Goal: Information Seeking & Learning: Learn about a topic

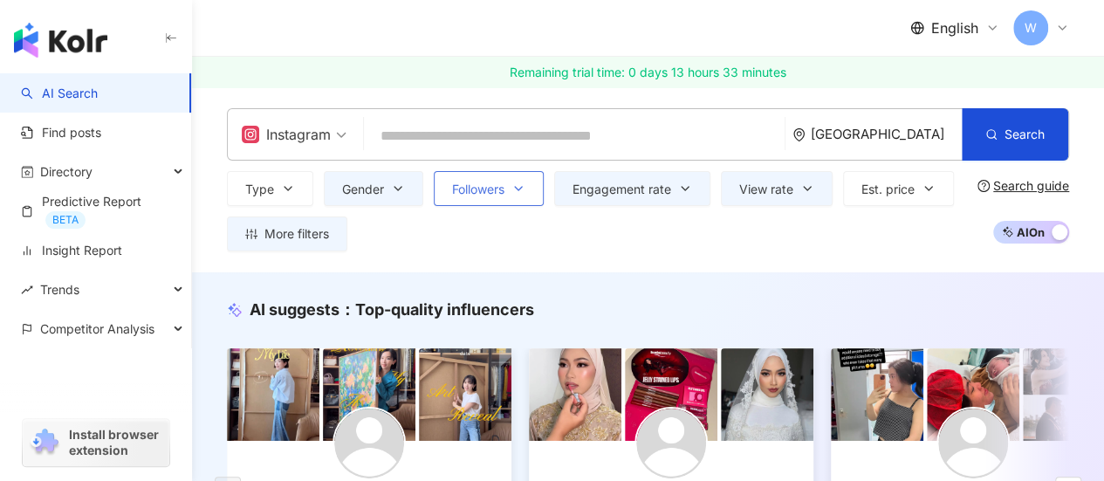
click at [508, 193] on button "Followers" at bounding box center [489, 188] width 110 height 35
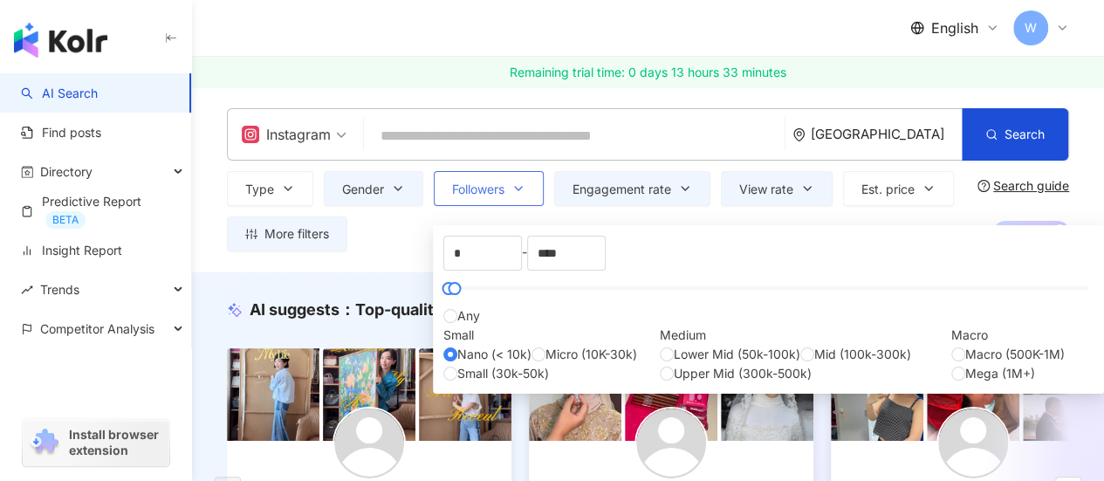
scroll to position [87, 0]
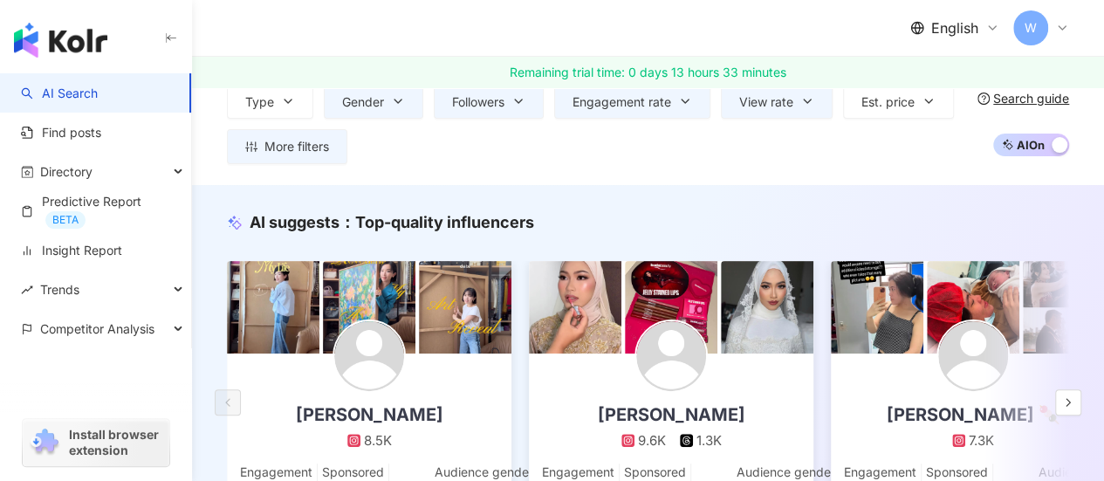
click at [461, 19] on div "English W" at bounding box center [648, 28] width 842 height 56
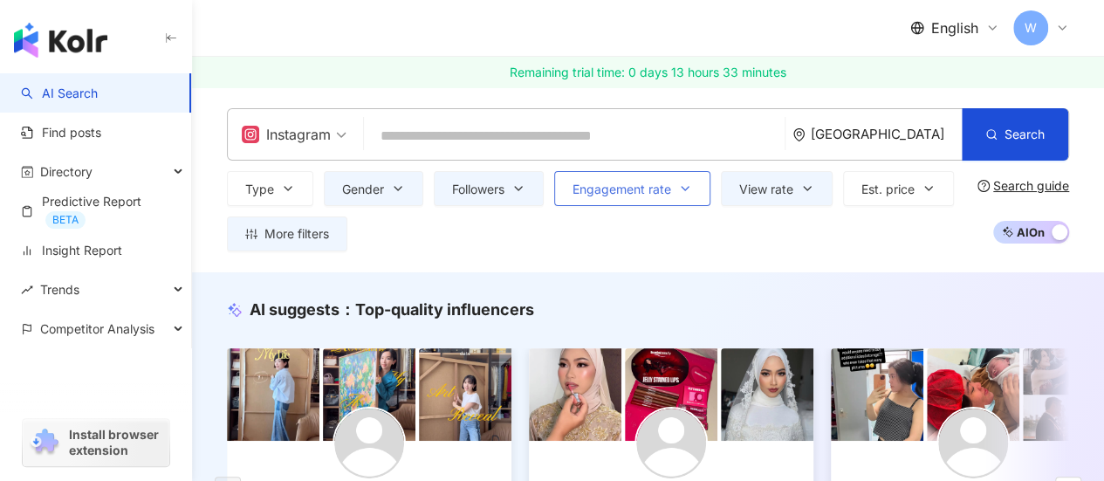
click at [599, 186] on span "Engagement rate" at bounding box center [621, 189] width 99 height 14
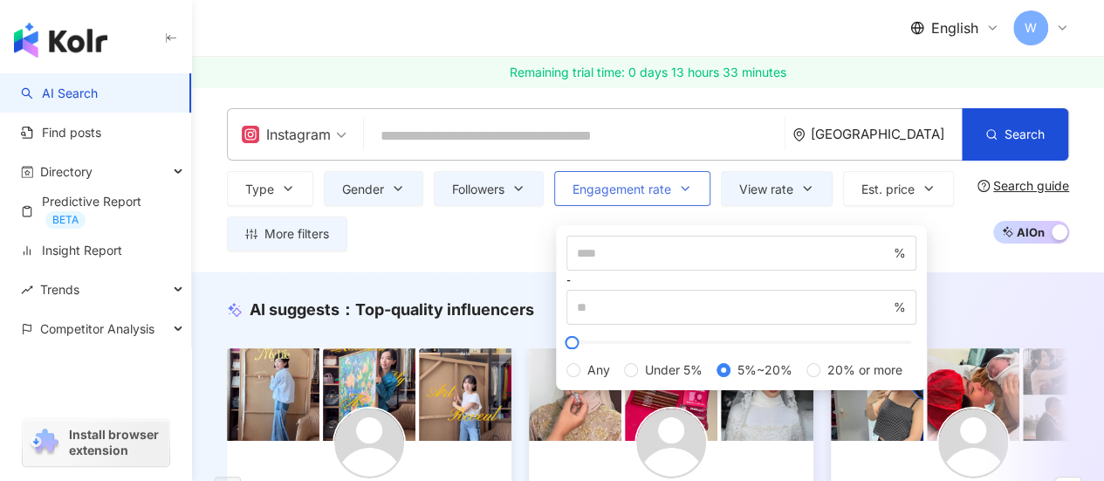
scroll to position [87, 0]
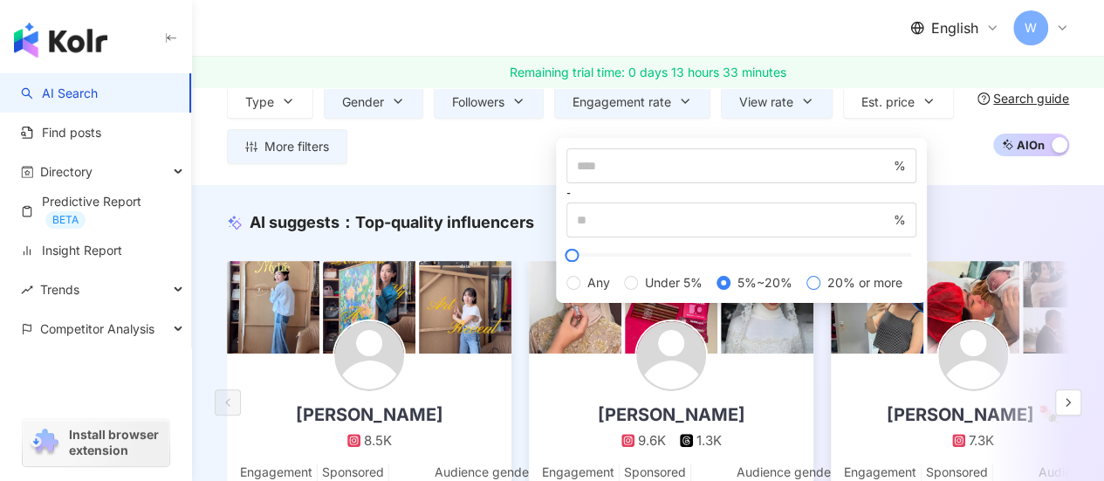
click at [820, 292] on span "20% or more" at bounding box center [864, 282] width 89 height 19
type input "**"
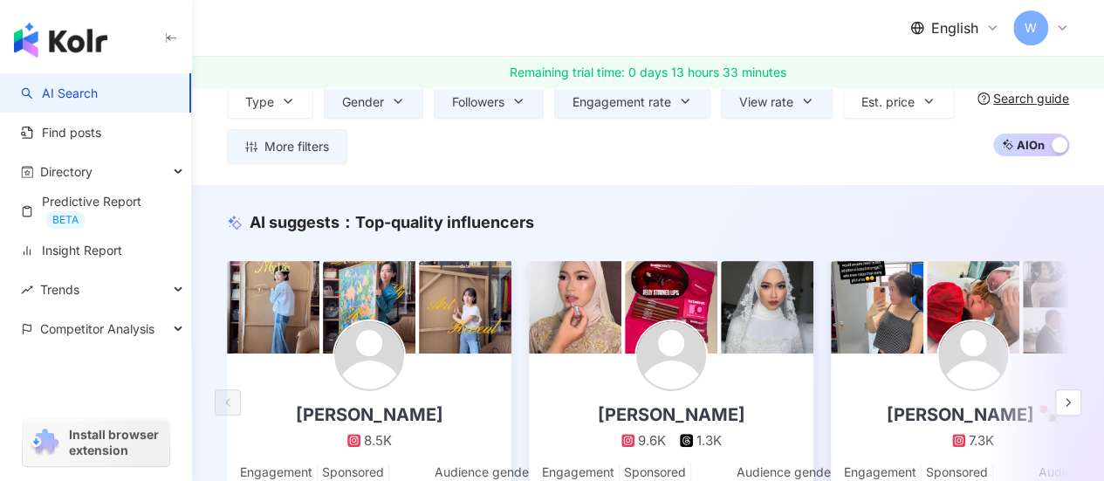
click at [688, 31] on div "English W" at bounding box center [648, 28] width 842 height 56
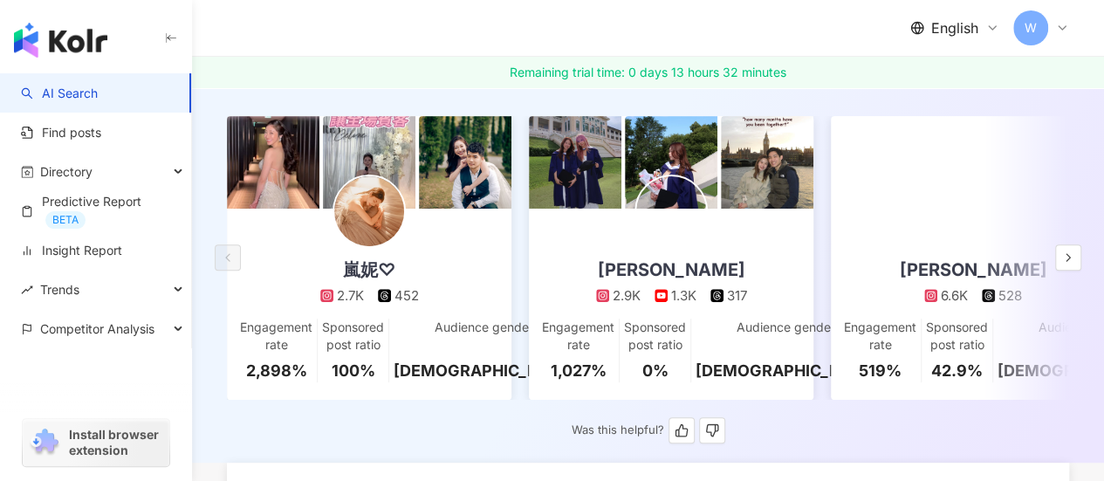
scroll to position [87, 0]
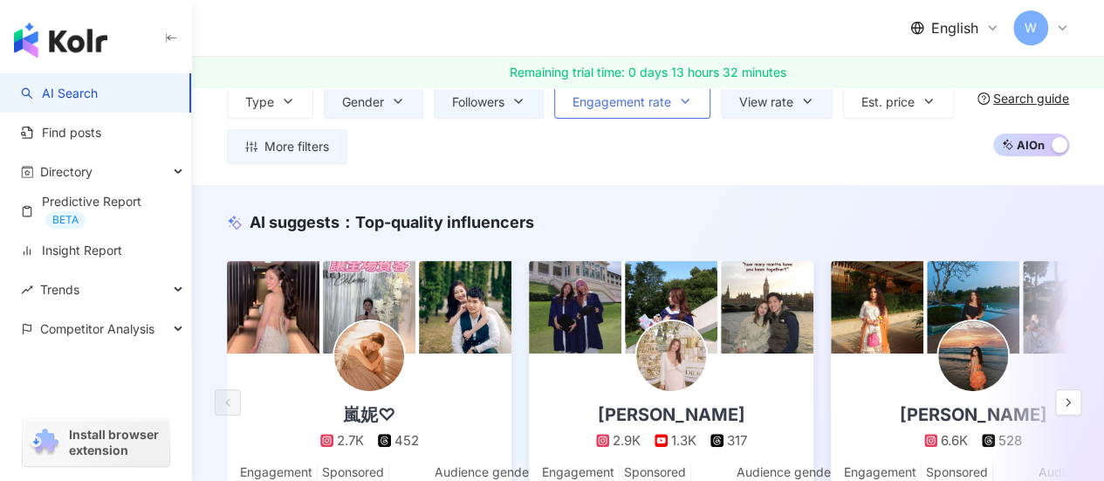
click at [626, 113] on button "Engagement rate" at bounding box center [632, 101] width 156 height 35
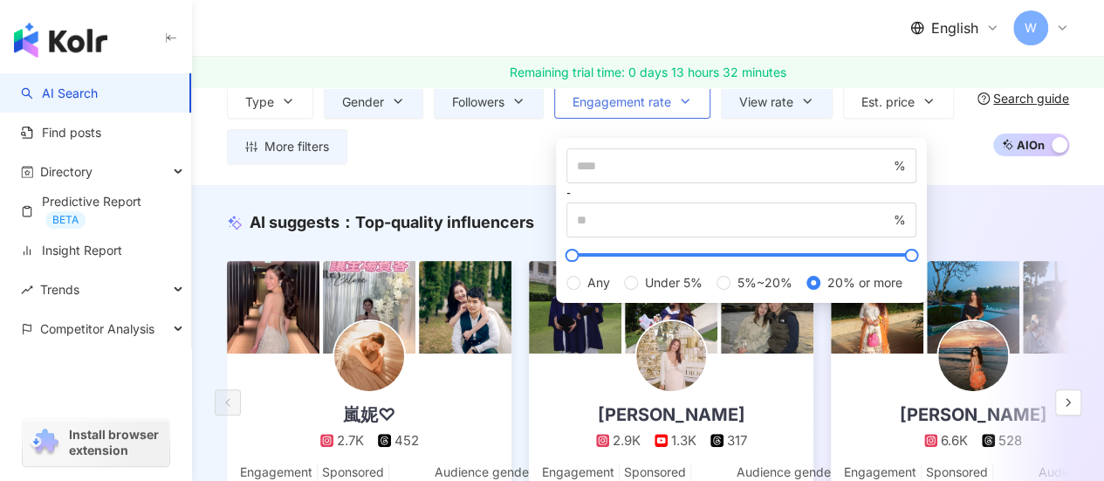
click at [626, 113] on button "Engagement rate" at bounding box center [632, 101] width 156 height 35
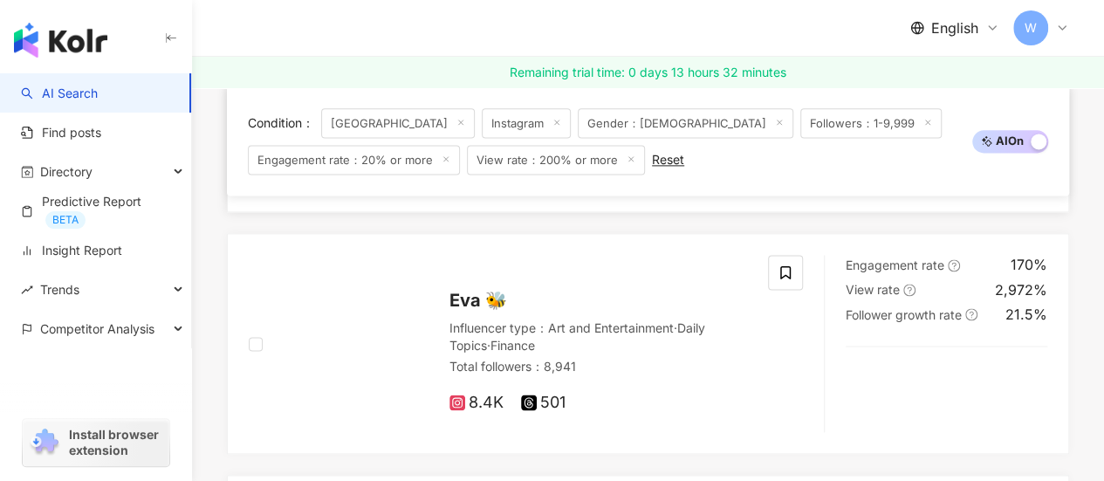
scroll to position [1134, 0]
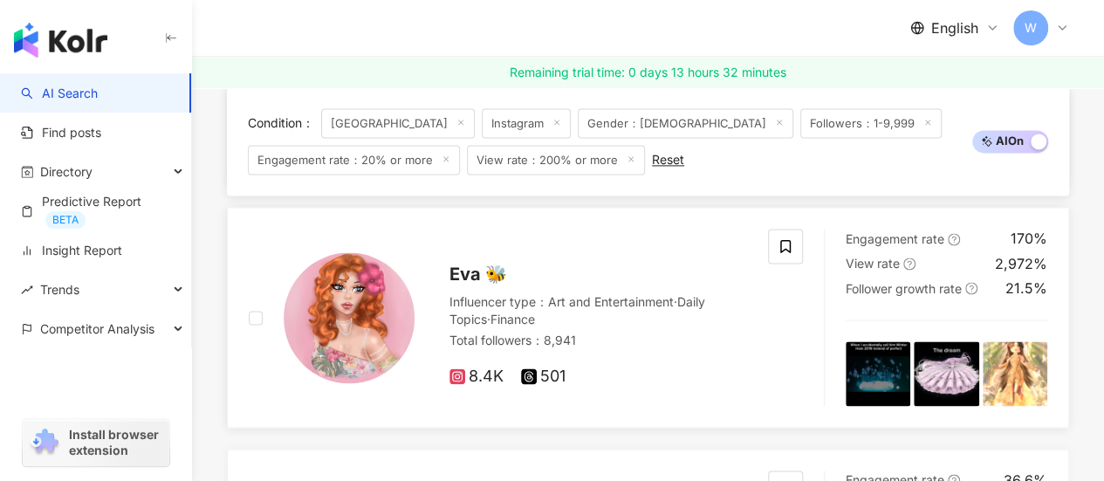
click at [469, 284] on span "Eva 🐝" at bounding box center [478, 274] width 58 height 21
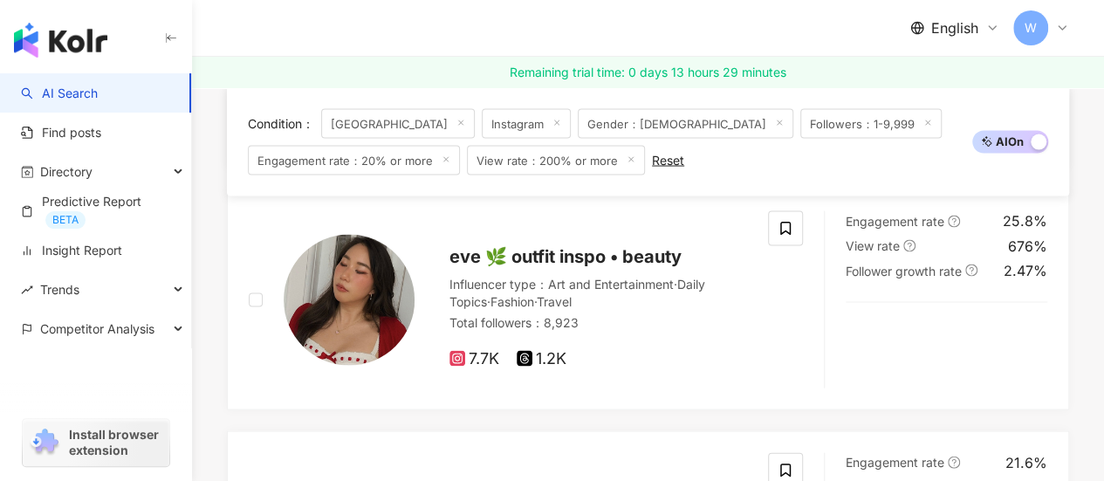
scroll to position [1658, 0]
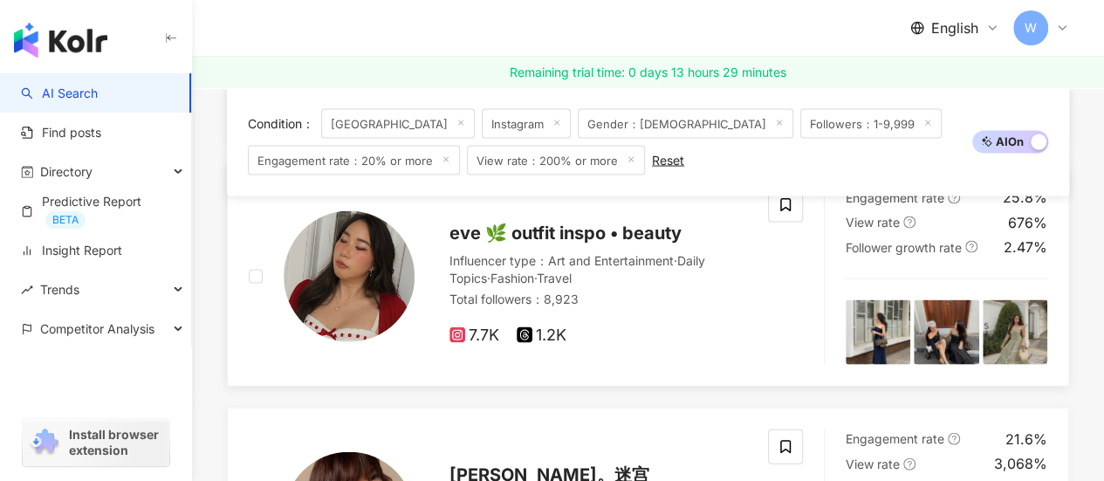
click at [606, 242] on span "eve 🌿 outfit inspo • beauty" at bounding box center [565, 233] width 232 height 21
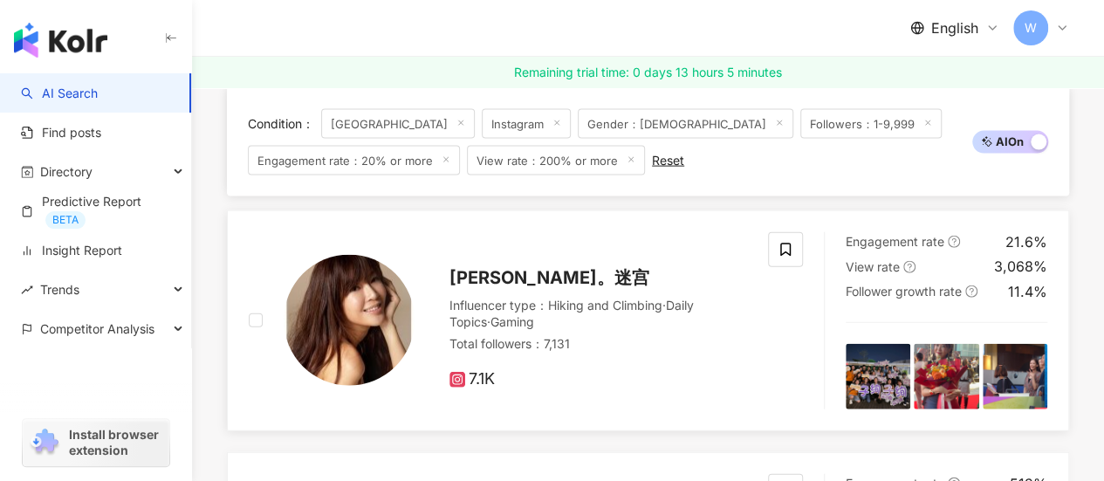
scroll to position [1833, 0]
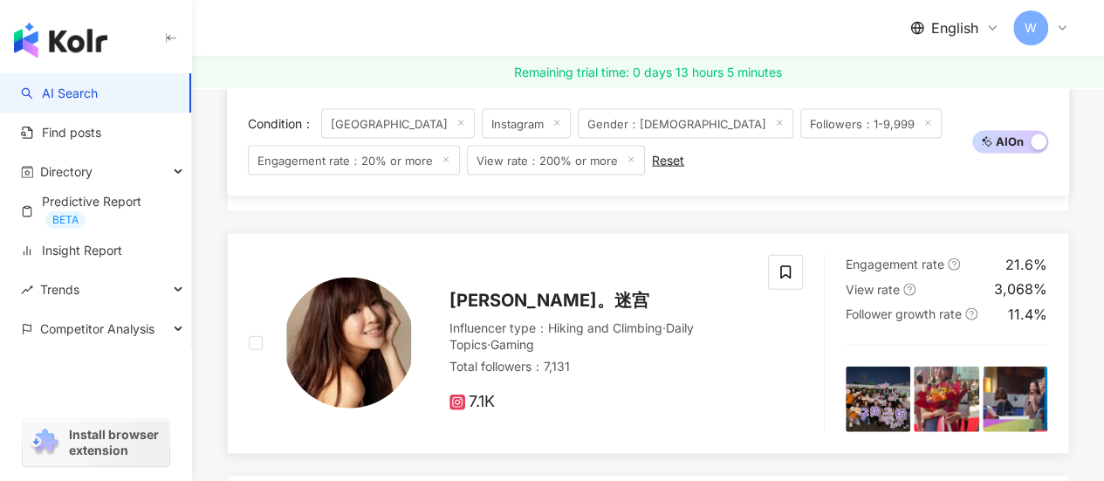
click at [508, 307] on span "Jesstify 绚。迷宫" at bounding box center [549, 300] width 200 height 21
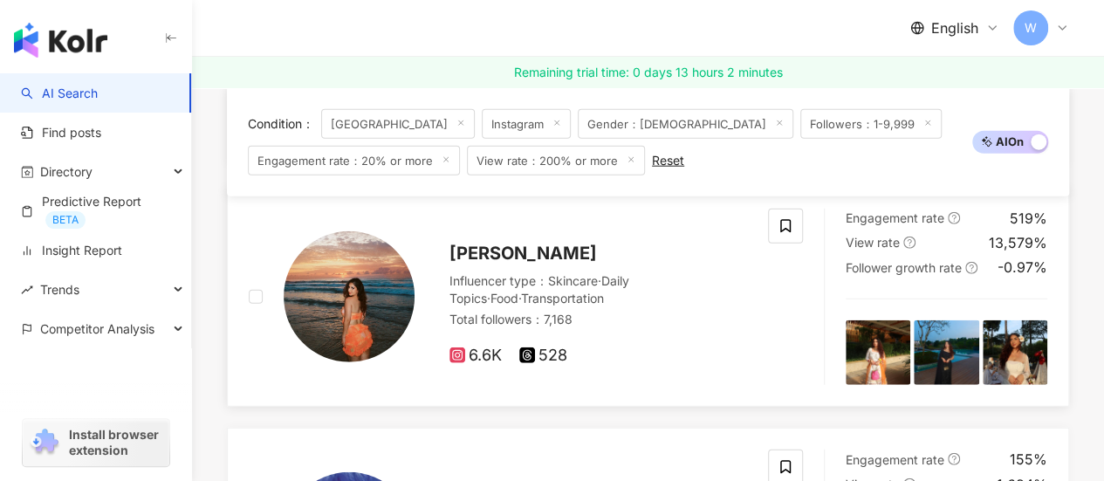
scroll to position [2094, 0]
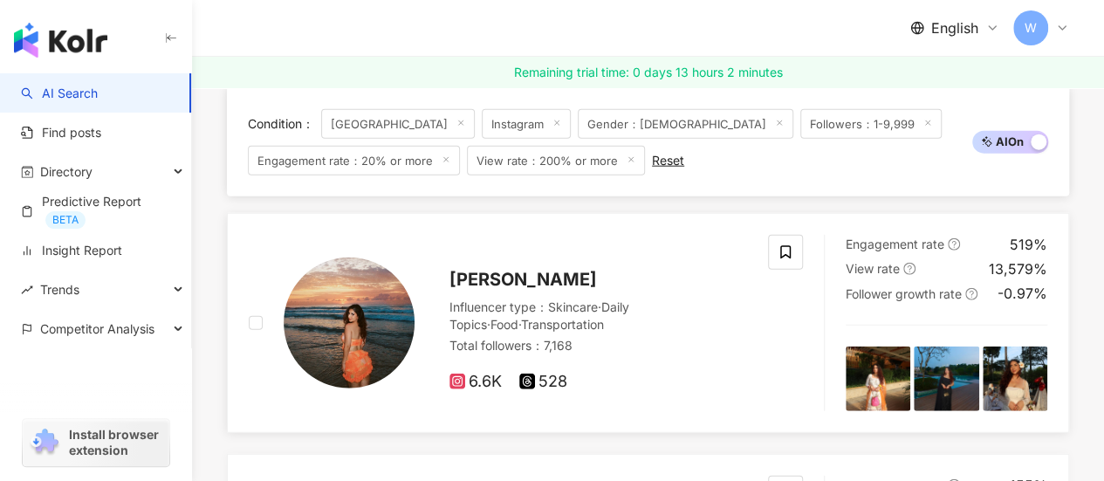
click at [504, 280] on span "[PERSON_NAME]" at bounding box center [522, 279] width 147 height 21
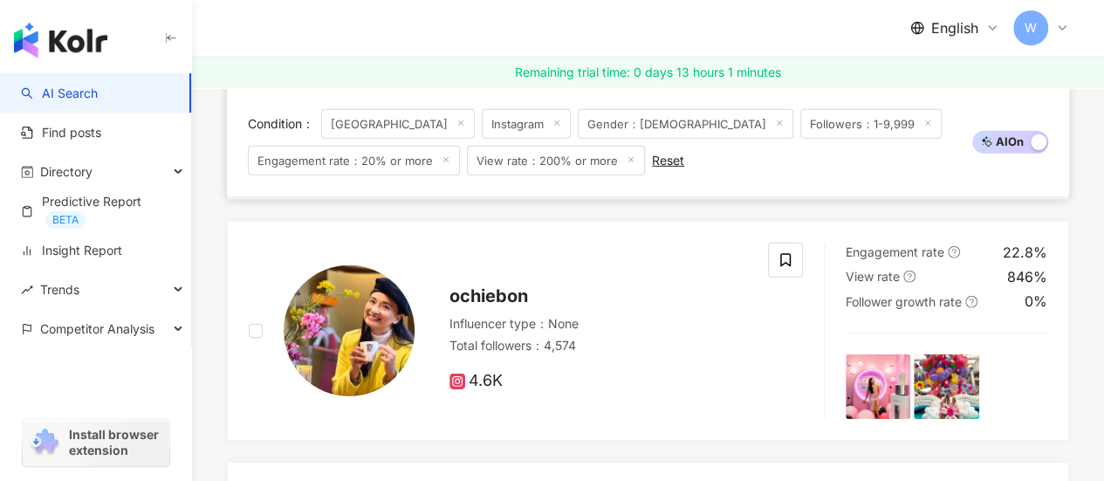
scroll to position [2618, 0]
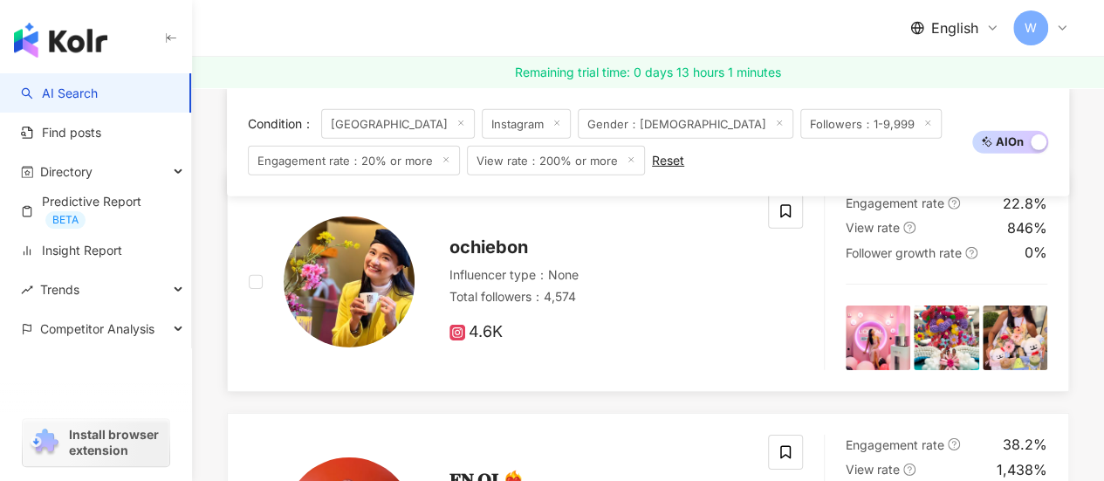
click at [509, 252] on span "ochiebon" at bounding box center [488, 246] width 79 height 21
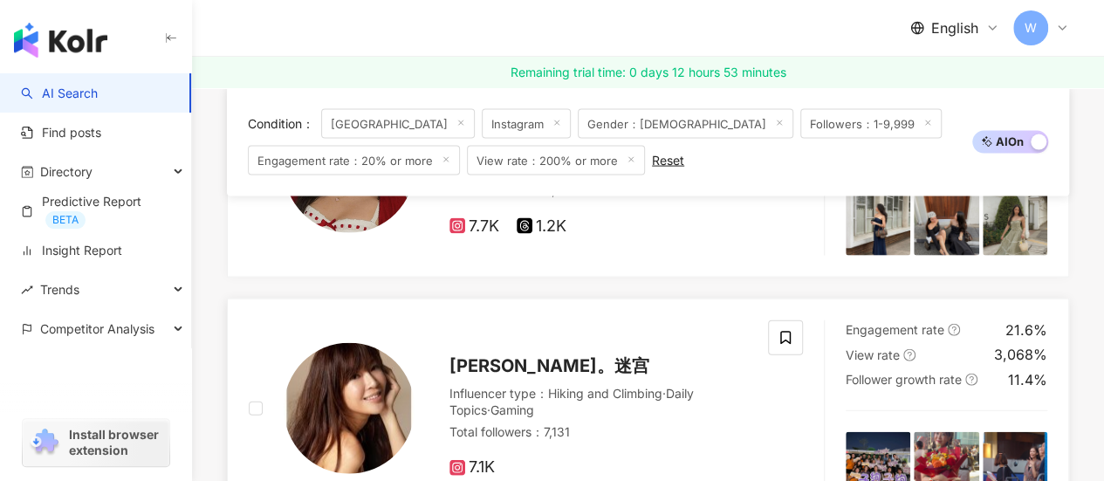
scroll to position [1658, 0]
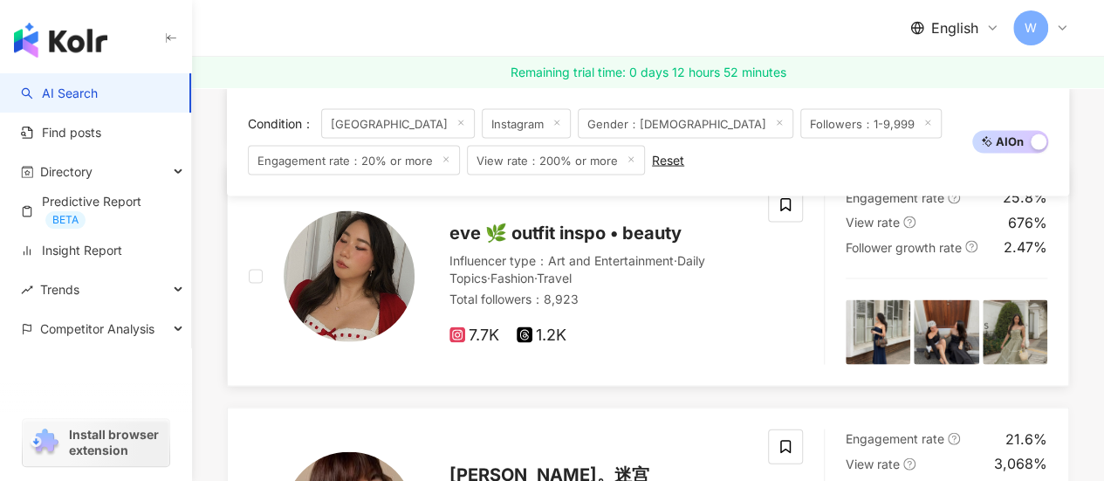
drag, startPoint x: 527, startPoint y: 239, endPoint x: 750, endPoint y: 305, distance: 232.0
click at [750, 305] on div "eve 🌿 outfit inspo • beauty Influencer type ： Art and Entertainment · Daily Top…" at bounding box center [508, 276] width 519 height 177
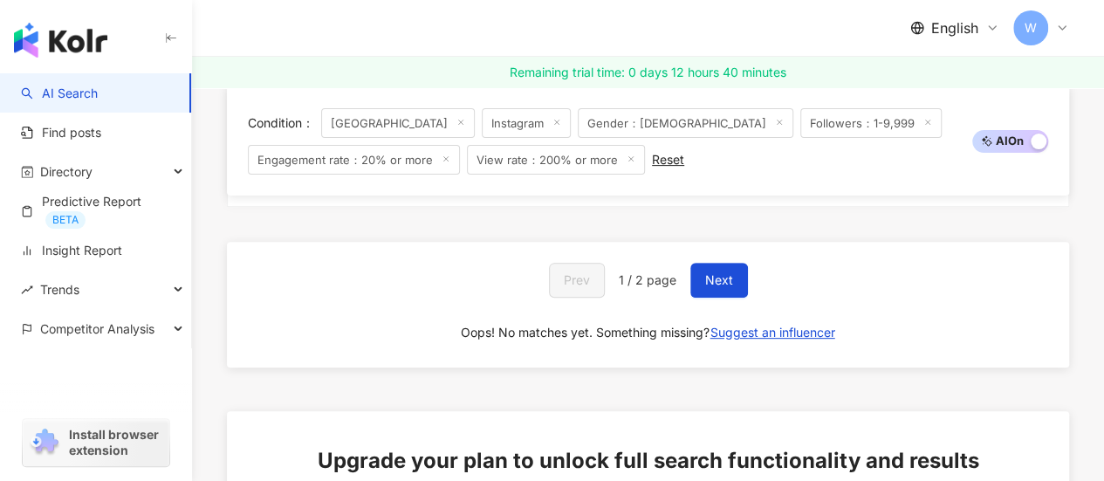
scroll to position [3491, 0]
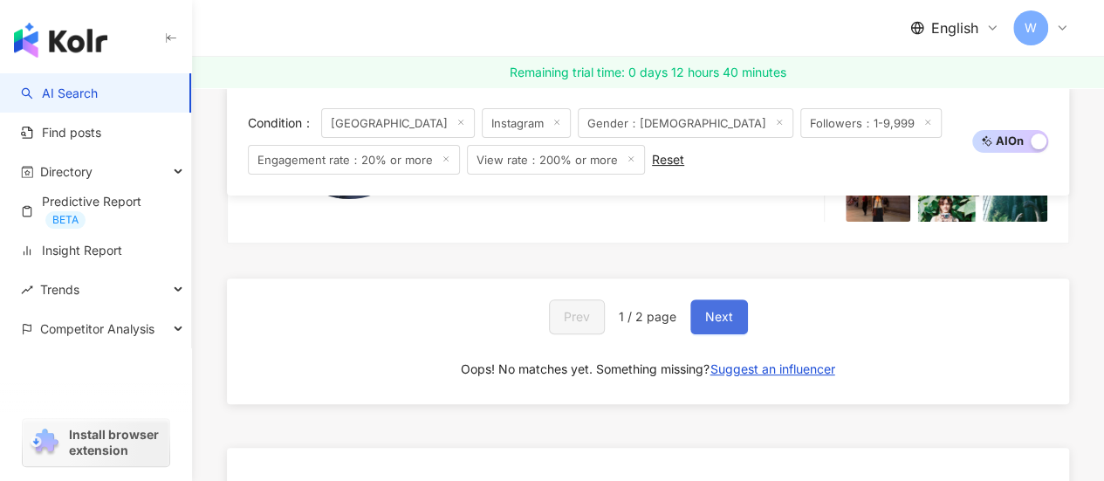
click at [709, 319] on span "Next" at bounding box center [719, 317] width 28 height 14
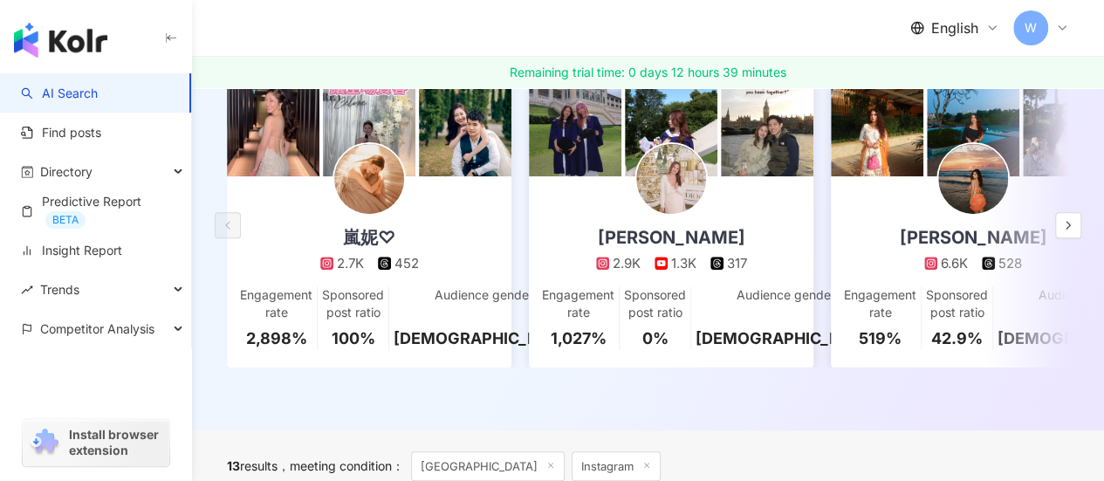
scroll to position [0, 0]
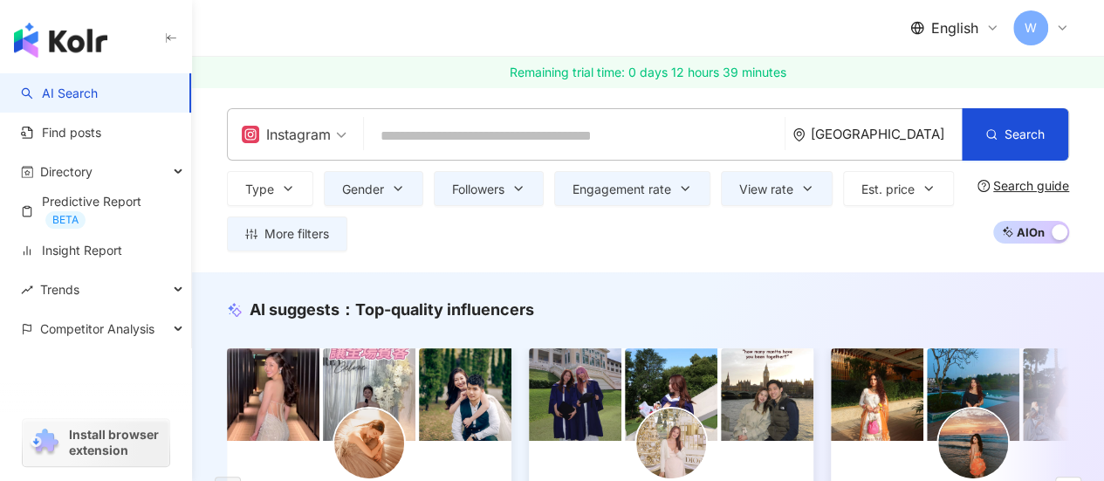
click at [328, 134] on div "Instagram" at bounding box center [286, 134] width 89 height 28
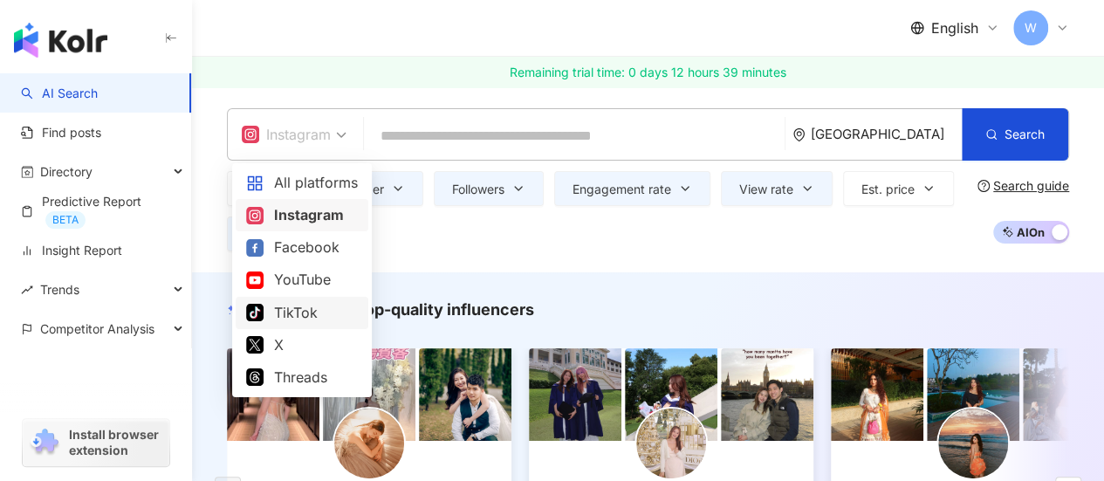
click at [278, 312] on div "TikTok" at bounding box center [302, 313] width 112 height 22
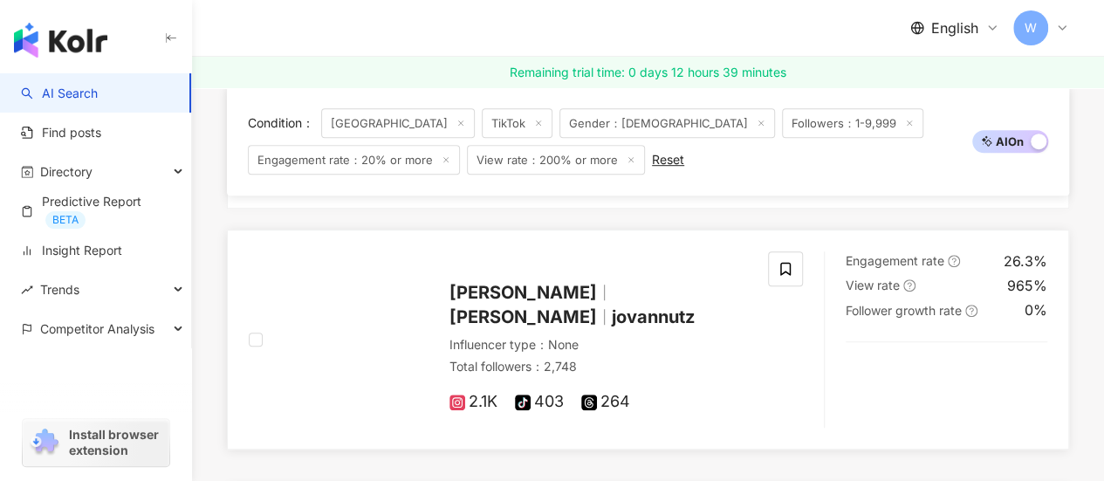
scroll to position [436, 0]
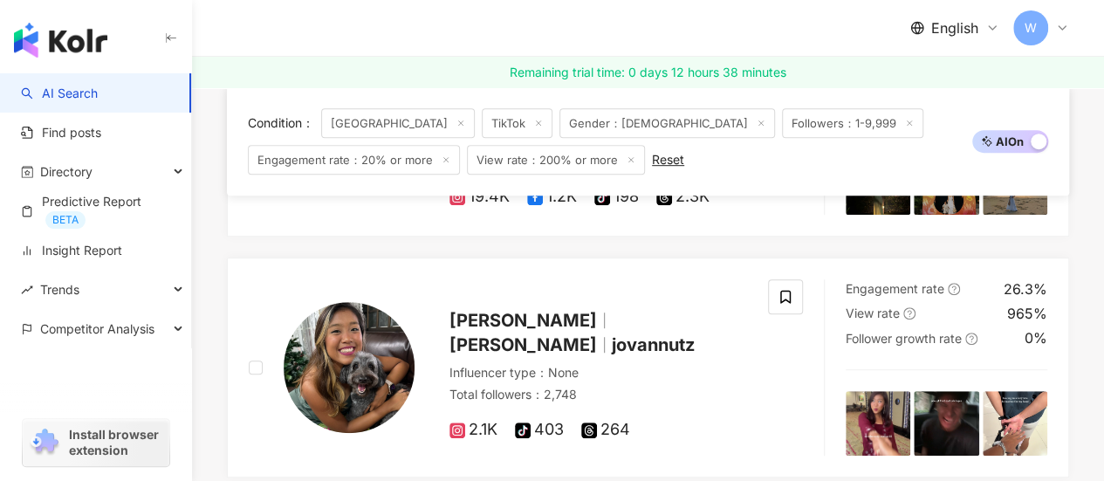
drag, startPoint x: 548, startPoint y: 336, endPoint x: 211, endPoint y: 224, distance: 354.9
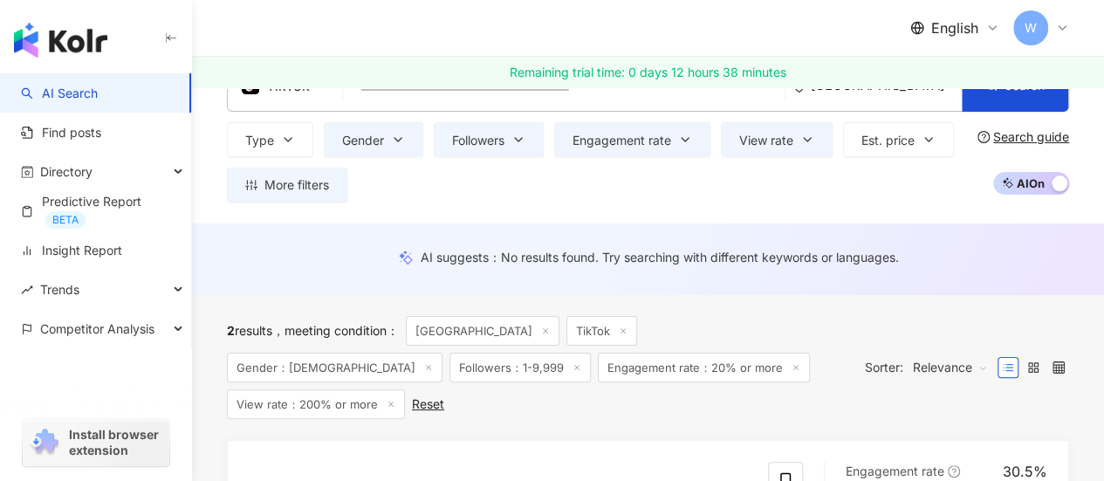
scroll to position [87, 0]
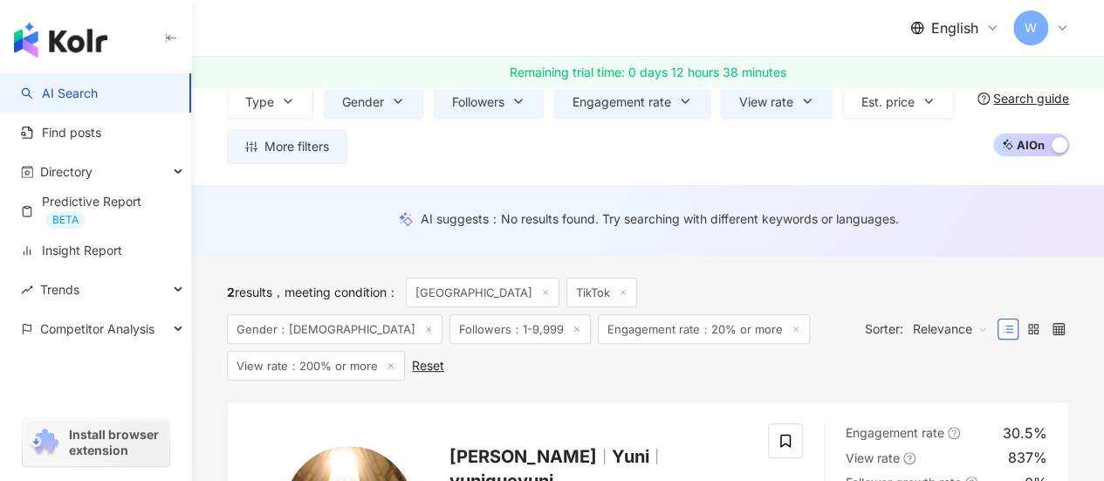
click at [598, 339] on span "Engagement rate：20% or more" at bounding box center [704, 329] width 212 height 30
click at [664, 106] on span "Engagement rate" at bounding box center [621, 102] width 99 height 14
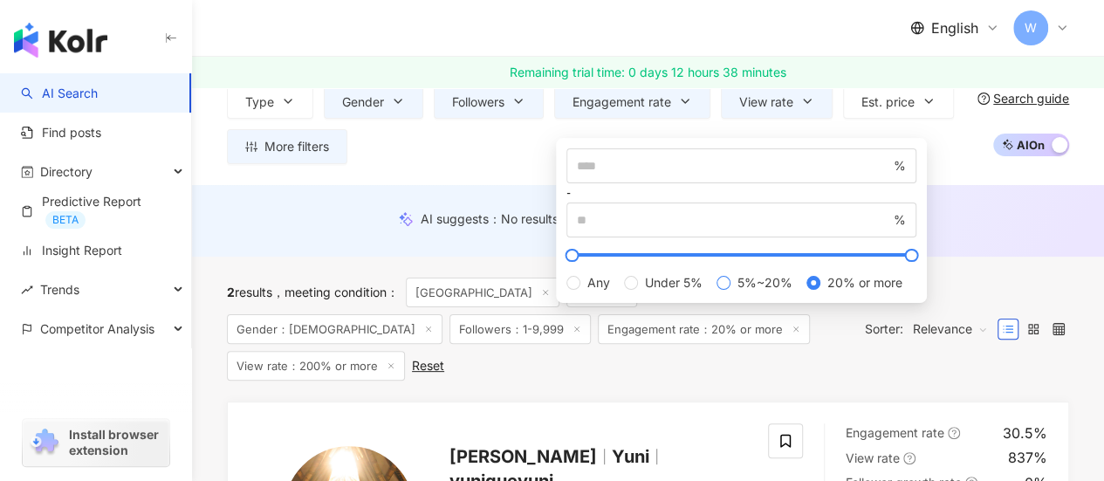
click at [730, 292] on span "5%~20%" at bounding box center [764, 282] width 69 height 19
type input "*"
type input "**"
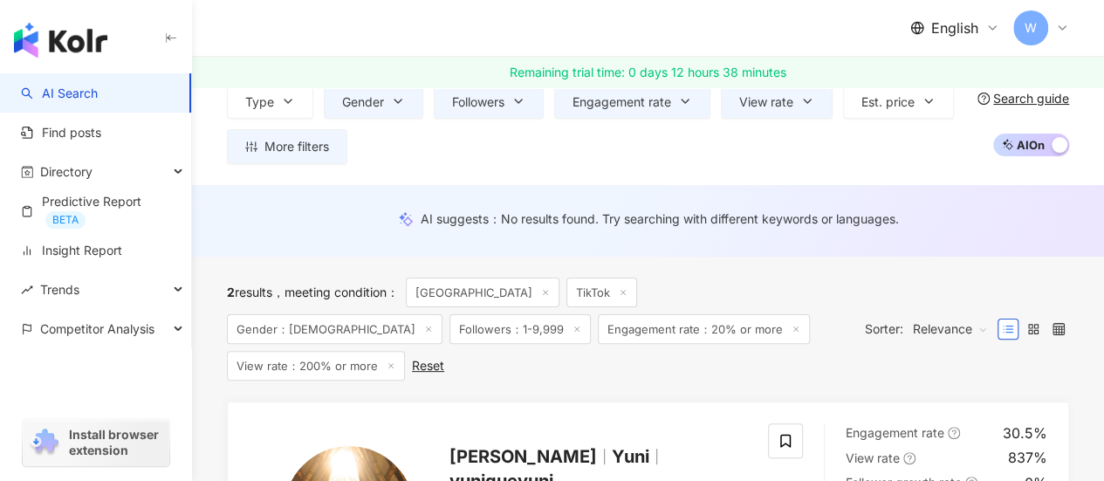
click at [450, 161] on div "Type Gender Followers Engagement rate View rate Est. price More filters * - ***…" at bounding box center [599, 124] width 744 height 80
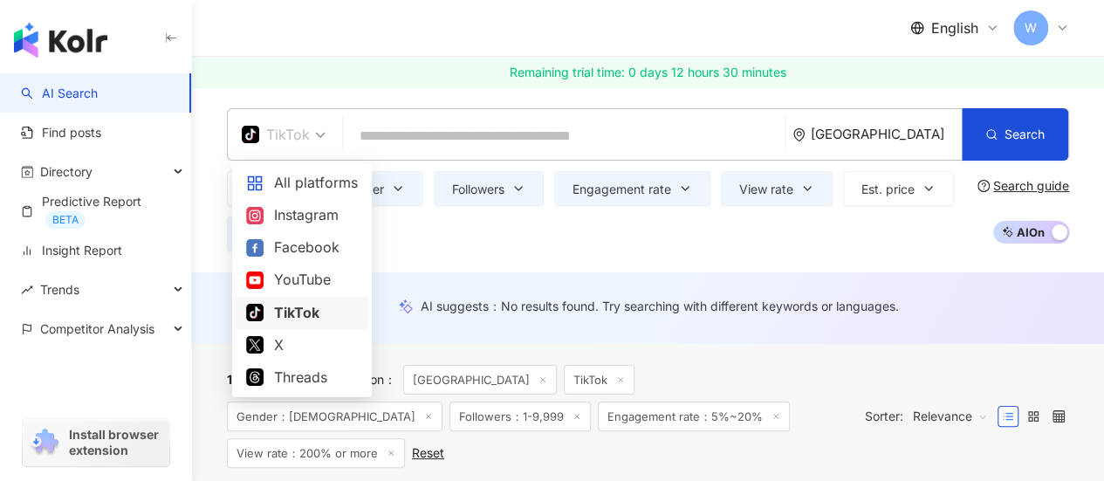
click at [311, 140] on span "TikTok" at bounding box center [284, 134] width 84 height 28
click at [298, 215] on div "Instagram" at bounding box center [302, 215] width 112 height 22
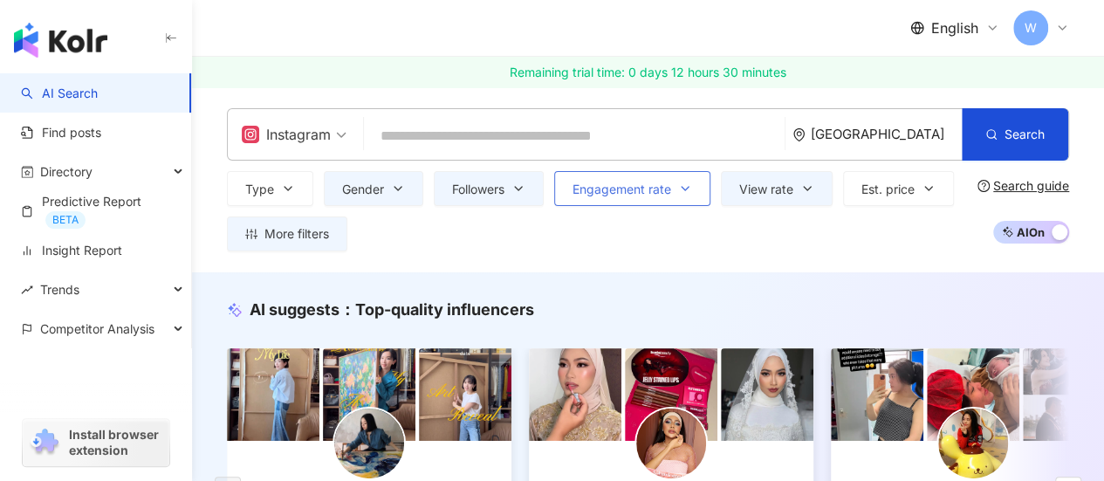
click at [649, 182] on span "Engagement rate" at bounding box center [621, 189] width 99 height 14
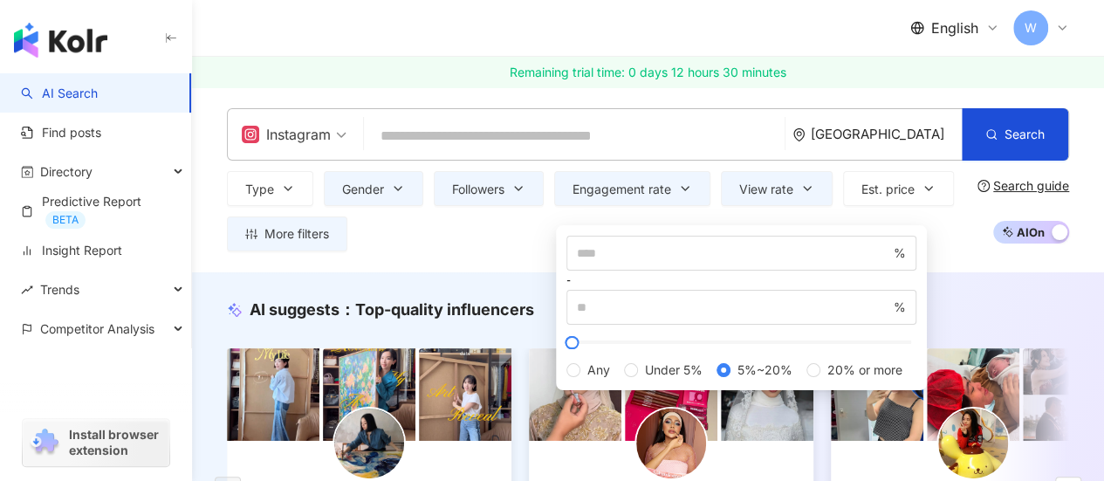
click at [443, 82] on link "Remaining trial time: 0 days 12 hours 30 minutes" at bounding box center [648, 72] width 912 height 31
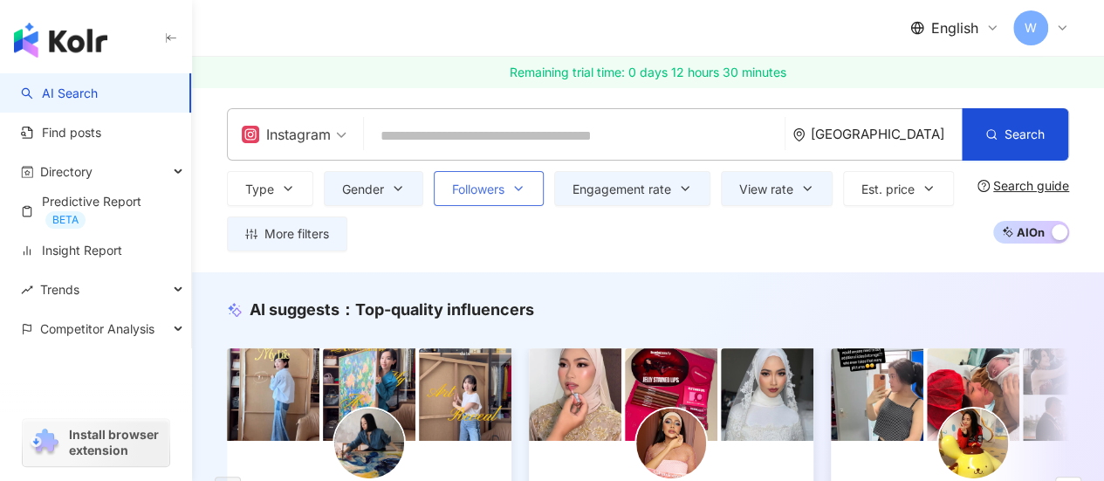
click at [511, 196] on button "Followers" at bounding box center [489, 188] width 110 height 35
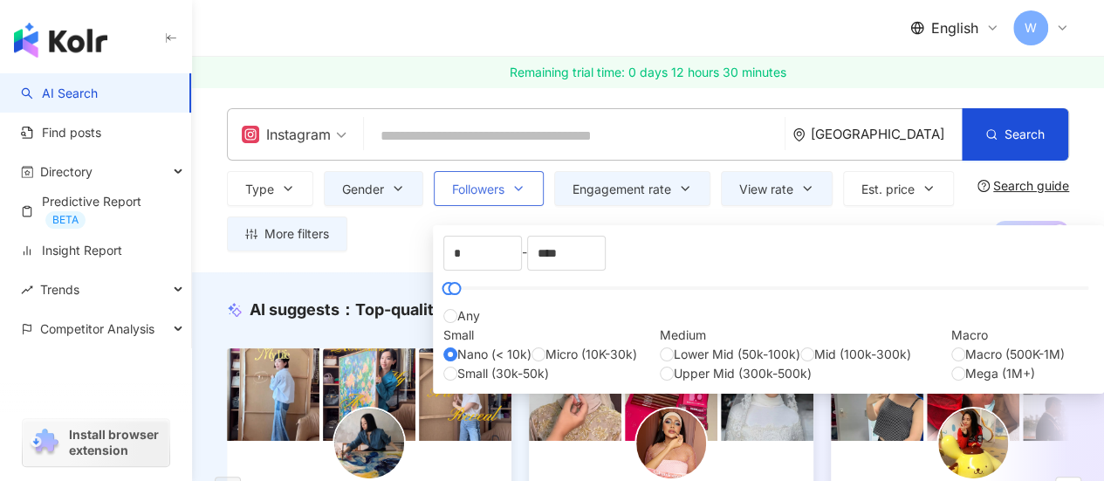
click at [511, 196] on button "Followers" at bounding box center [489, 188] width 110 height 35
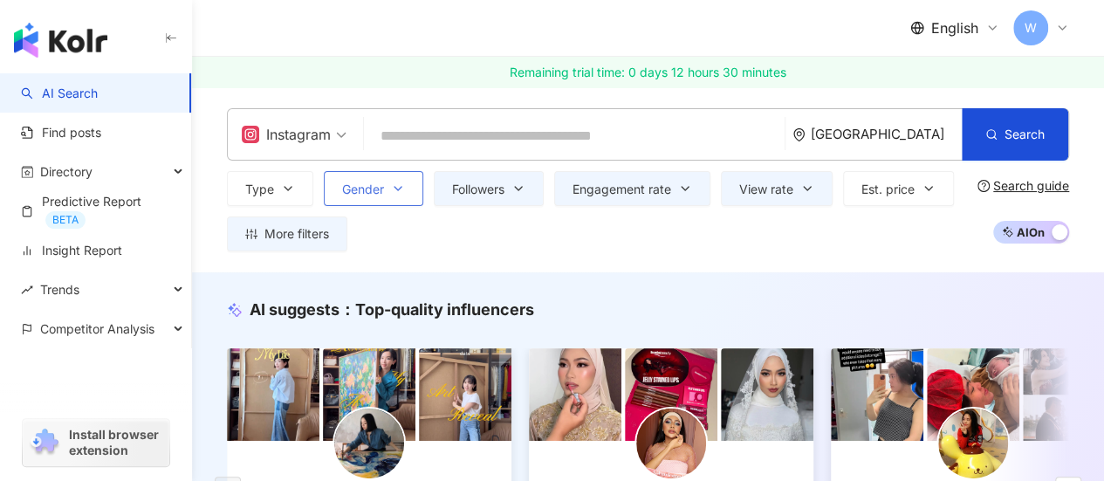
click at [371, 184] on span "Gender" at bounding box center [363, 189] width 42 height 14
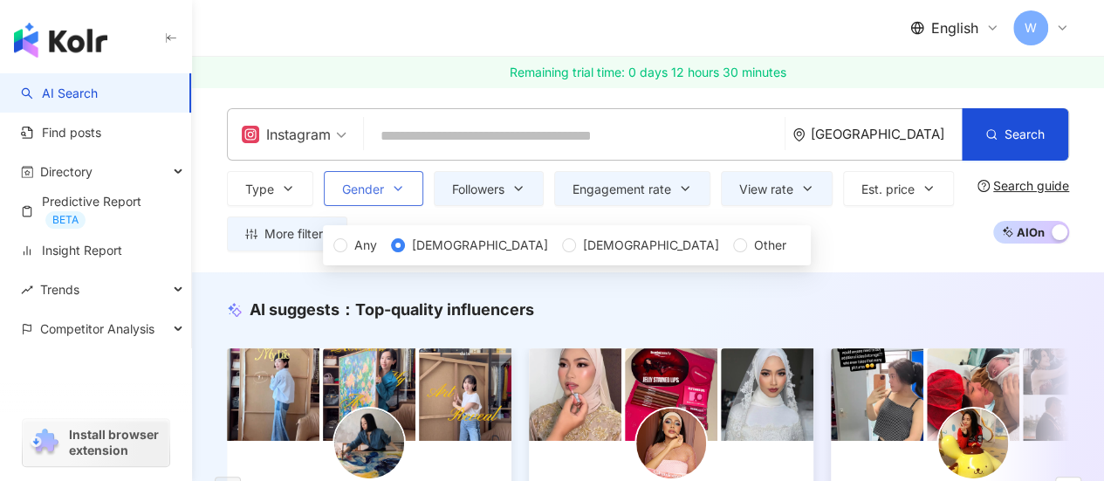
click at [371, 184] on span "Gender" at bounding box center [363, 189] width 42 height 14
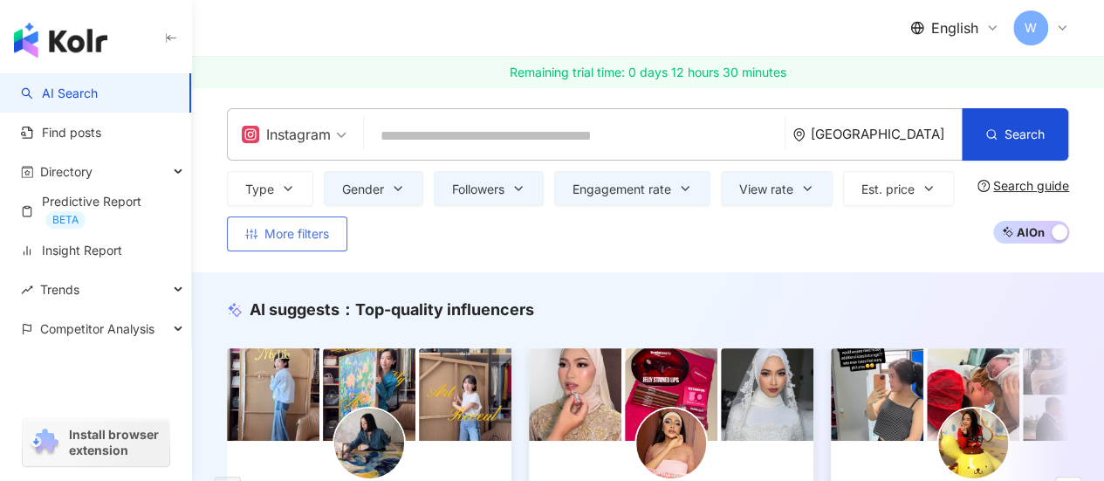
click at [332, 231] on button "More filters" at bounding box center [287, 233] width 120 height 35
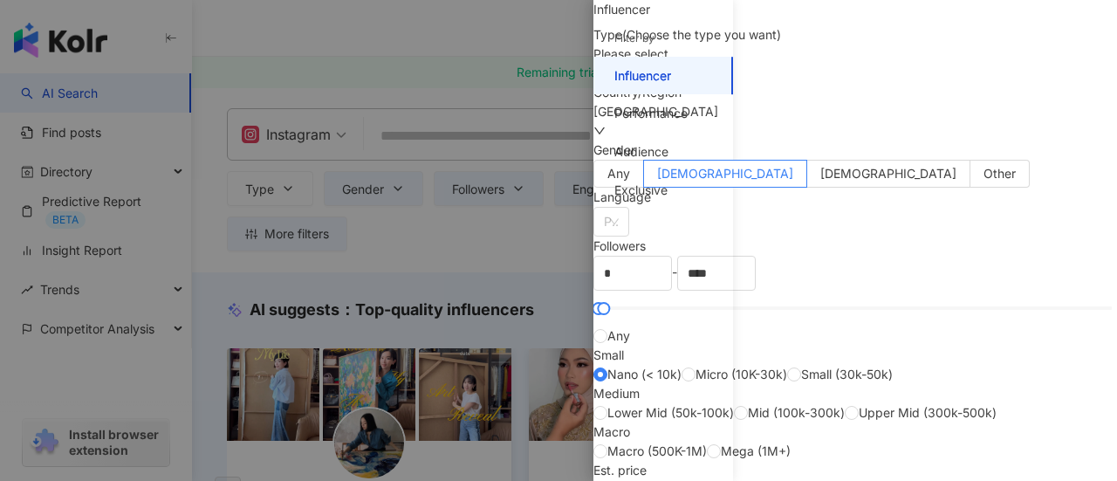
click at [827, 83] on div "Please select" at bounding box center [855, 64] width 524 height 38
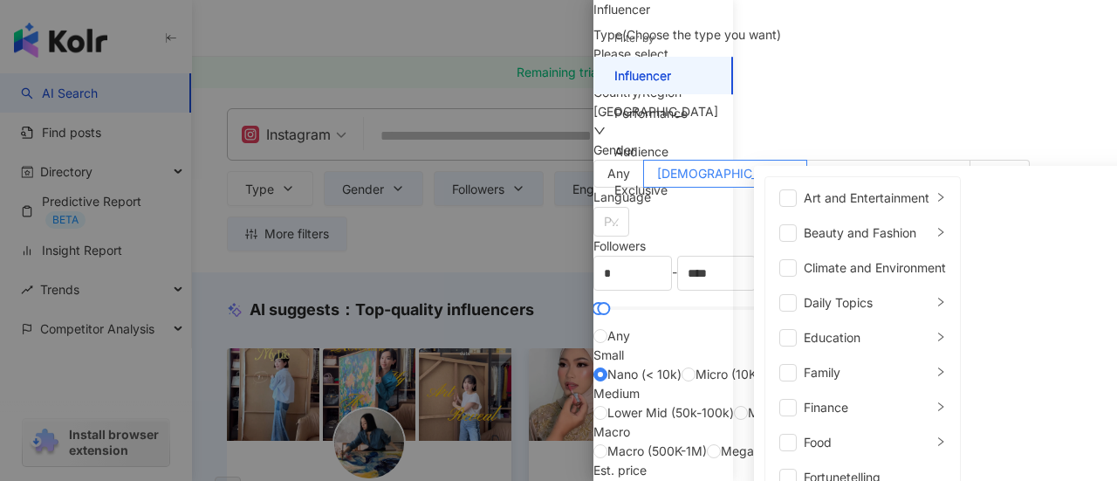
click at [827, 64] on div "Please select" at bounding box center [855, 54] width 524 height 19
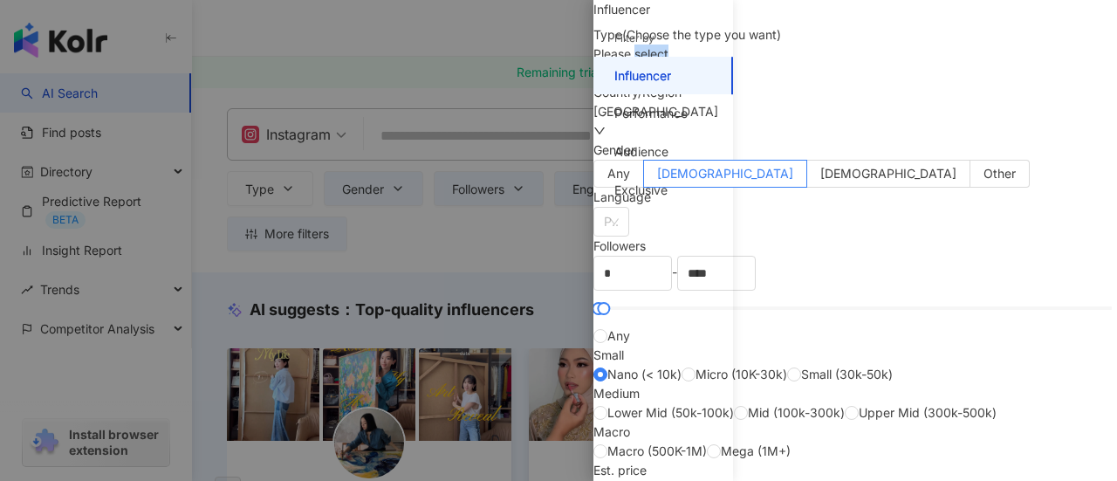
click at [827, 64] on div "Please select" at bounding box center [855, 54] width 524 height 19
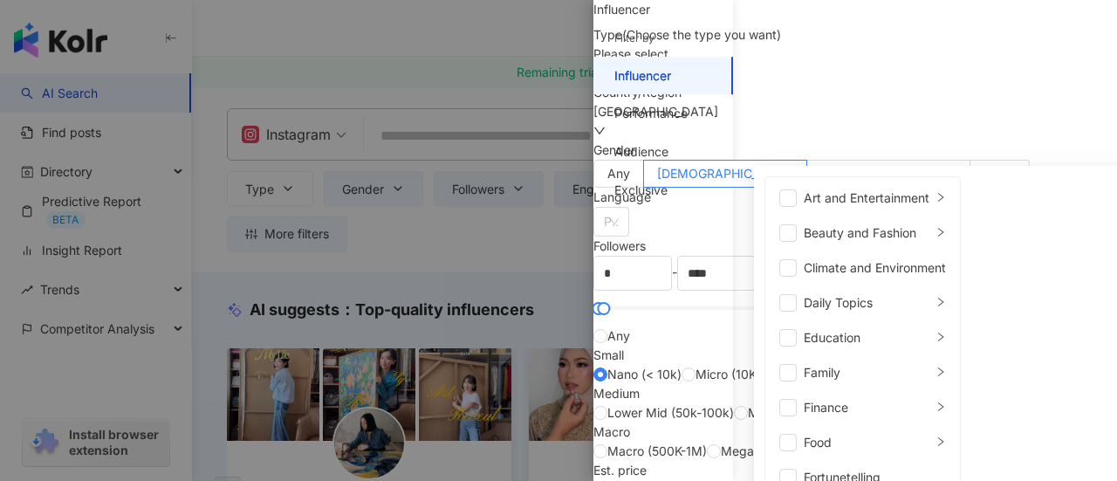
click at [778, 64] on div "Please select" at bounding box center [855, 54] width 524 height 19
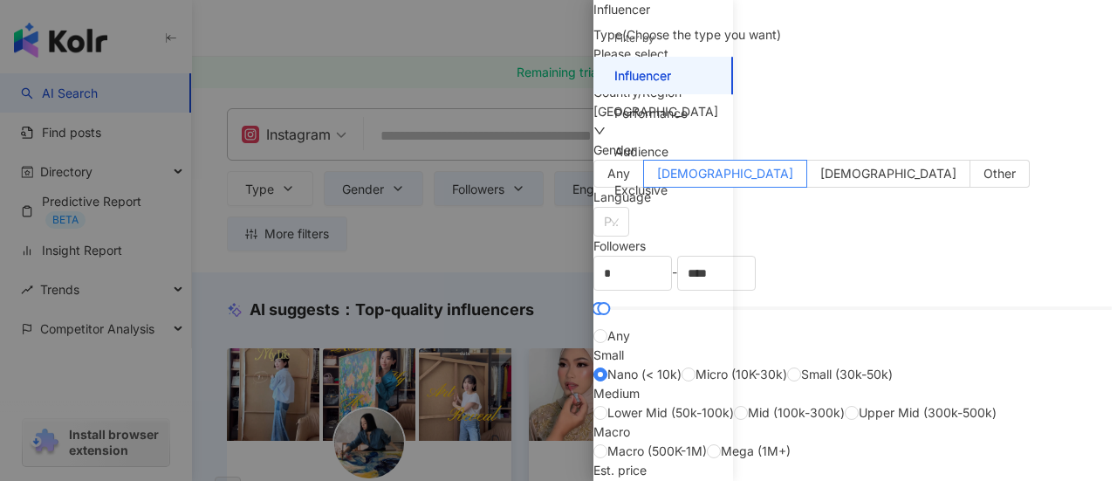
click at [957, 83] on div "Please select" at bounding box center [855, 64] width 524 height 38
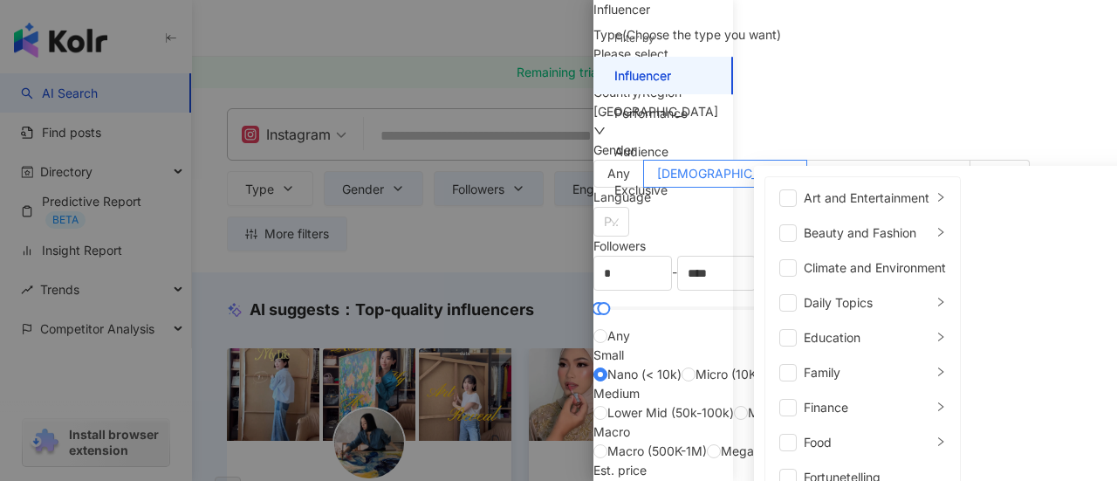
click at [853, 83] on div "Please select Art and Entertainment Beauty and Fashion Climate and Environment …" at bounding box center [855, 64] width 524 height 38
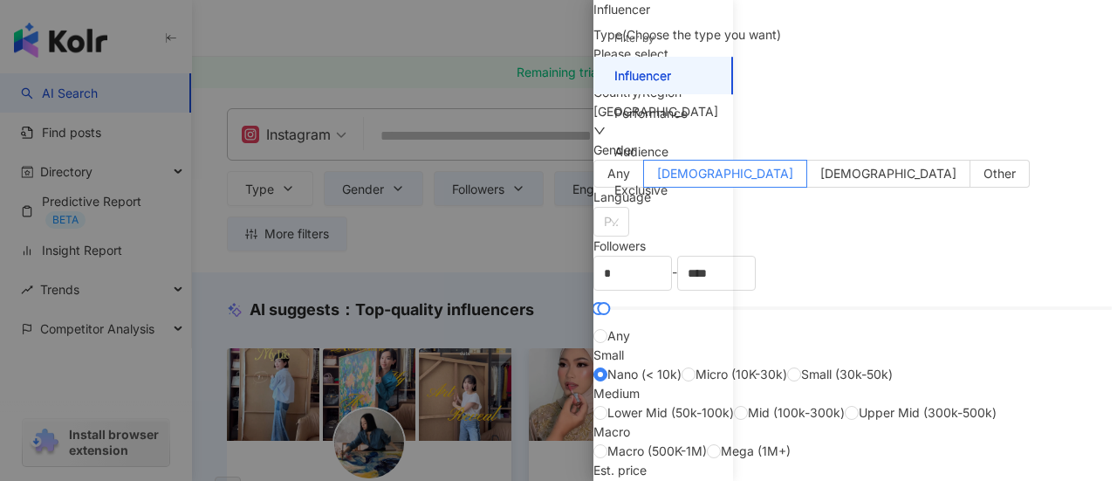
click at [780, 64] on div "Please select" at bounding box center [855, 54] width 524 height 19
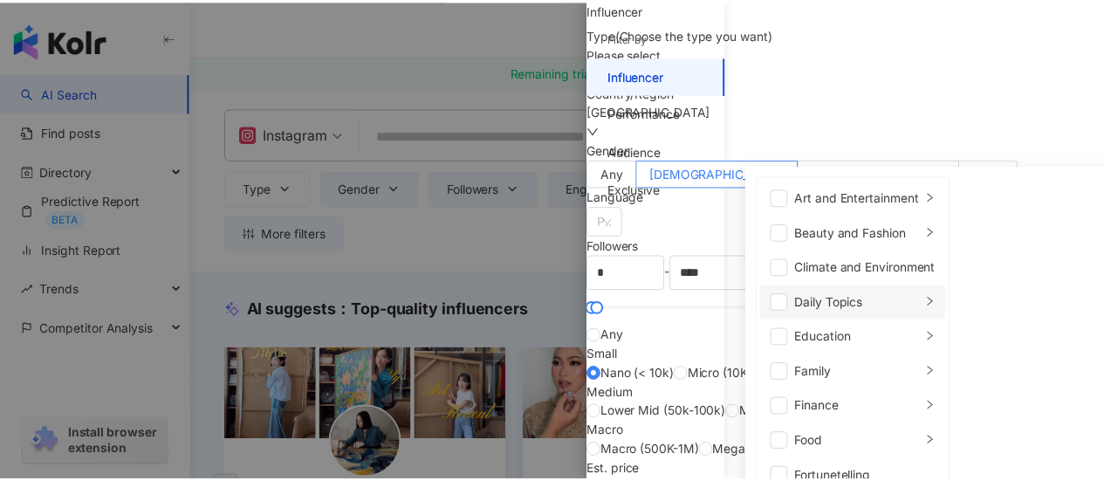
scroll to position [604, 0]
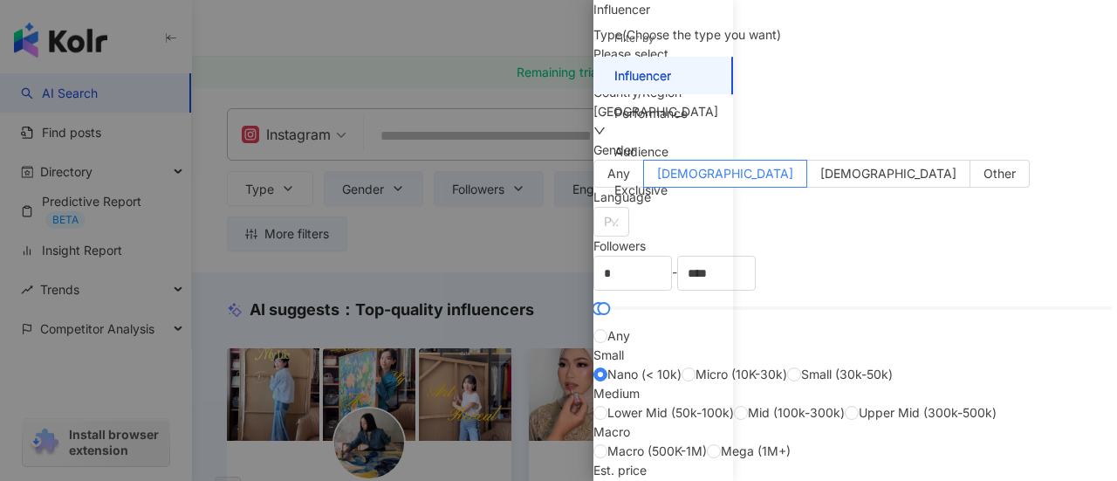
click at [628, 291] on div "Filter by Influencer Performance Audience Exclusive" at bounding box center [663, 251] width 140 height 460
click at [672, 111] on div "Performance" at bounding box center [650, 113] width 73 height 17
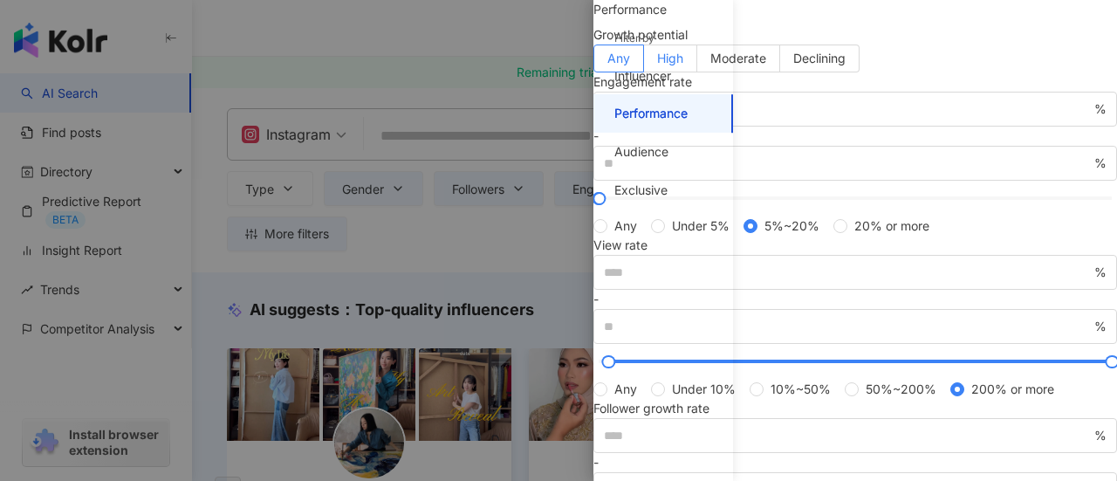
click at [683, 65] on span "High" at bounding box center [670, 58] width 26 height 15
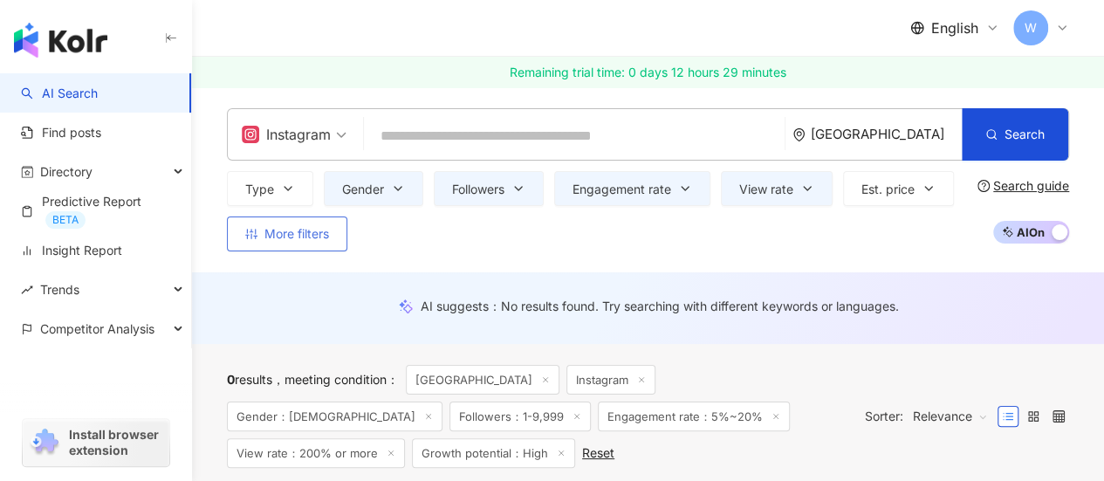
click at [262, 233] on button "More filters" at bounding box center [287, 233] width 120 height 35
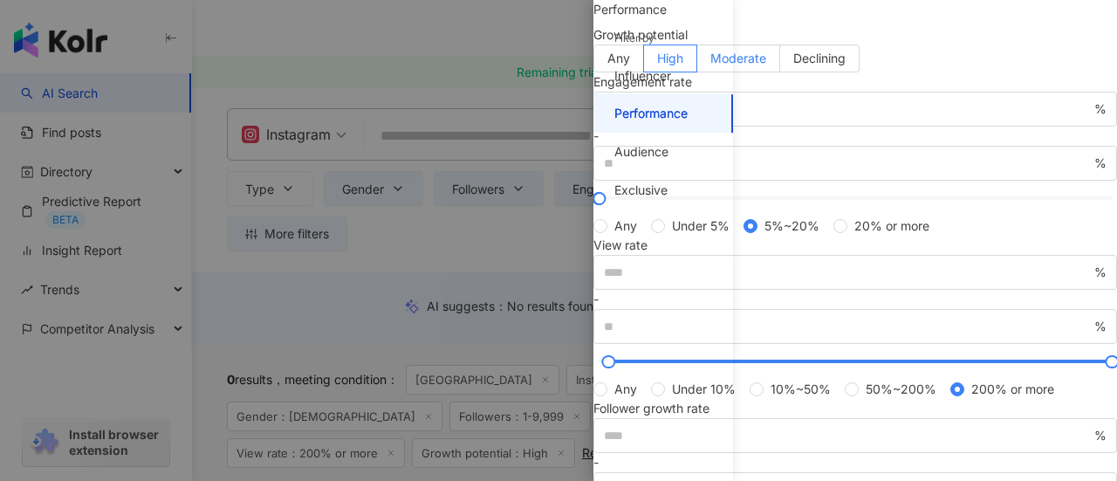
click at [766, 65] on span "Moderate" at bounding box center [738, 58] width 56 height 15
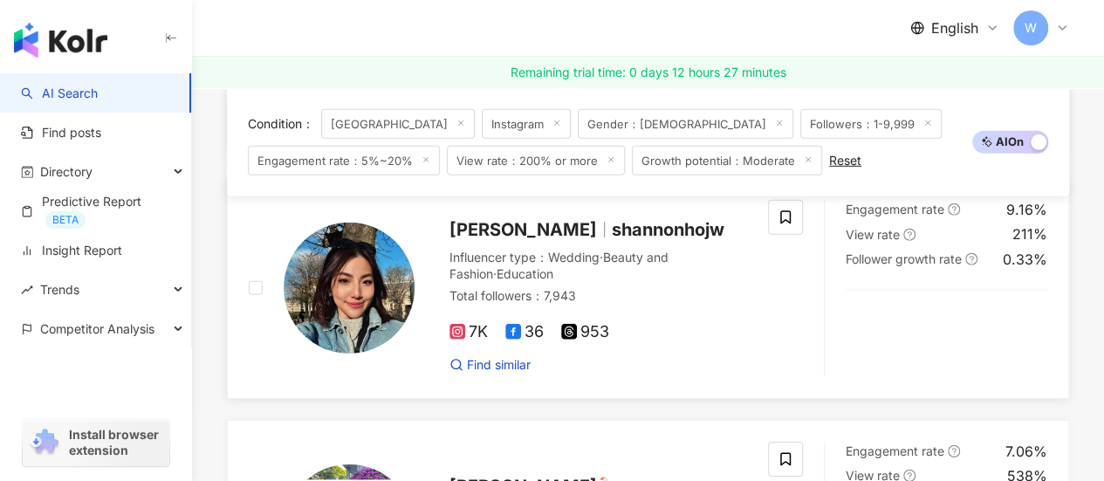
scroll to position [2531, 0]
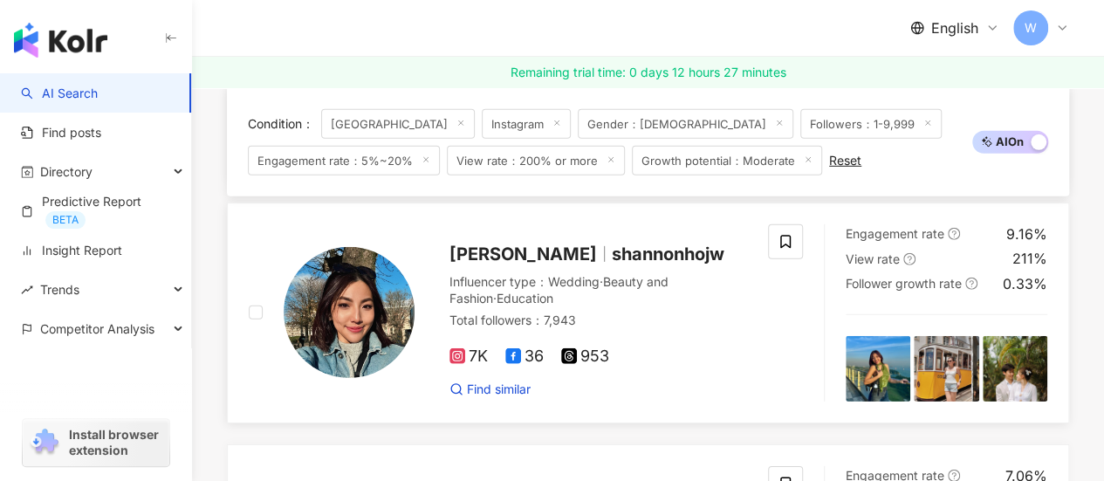
click at [612, 257] on span "shannonhojw" at bounding box center [668, 253] width 113 height 21
click at [93, 88] on link "AI Search" at bounding box center [59, 93] width 77 height 17
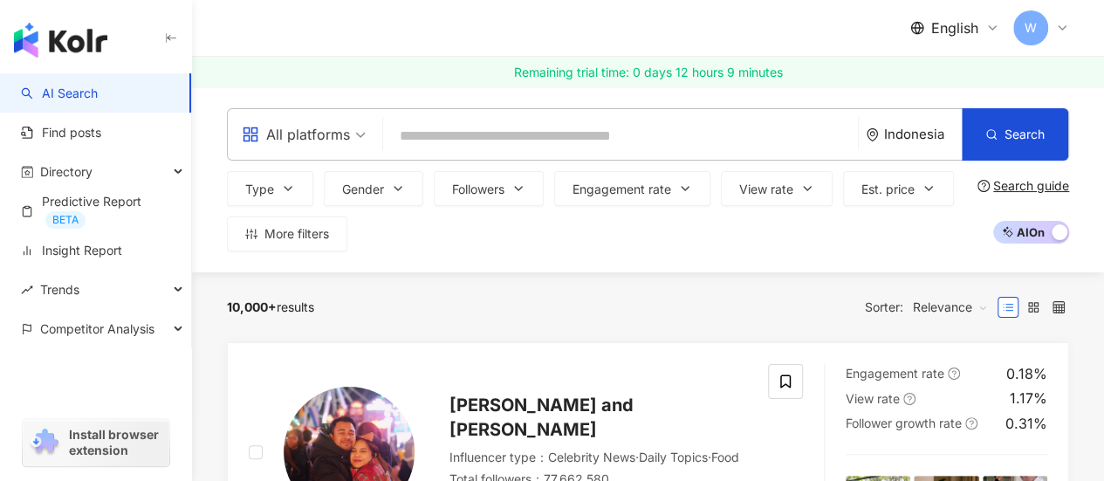
click at [522, 135] on input "search" at bounding box center [620, 136] width 461 height 33
paste input "**********"
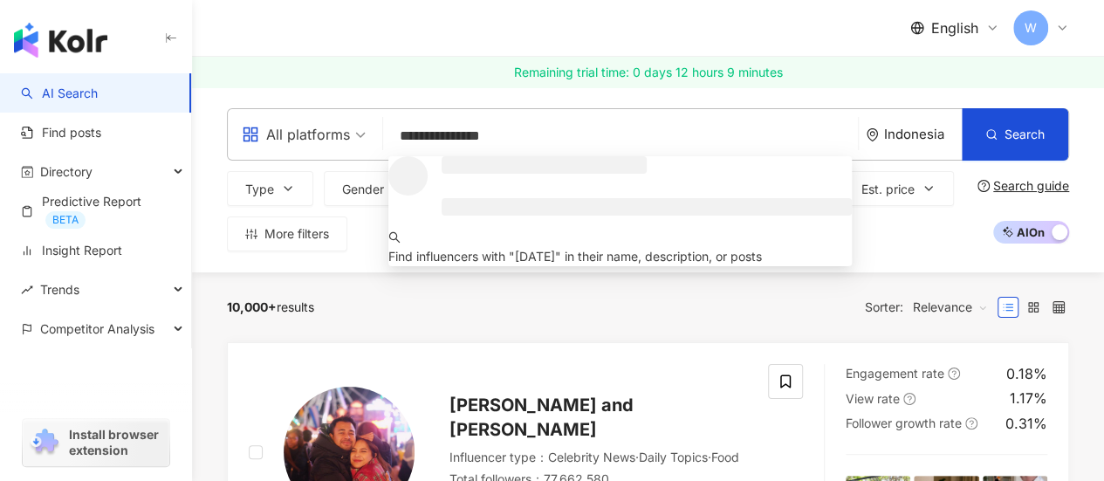
drag, startPoint x: 522, startPoint y: 132, endPoint x: 379, endPoint y: 128, distance: 143.2
click at [379, 127] on div "**********" at bounding box center [648, 134] width 842 height 52
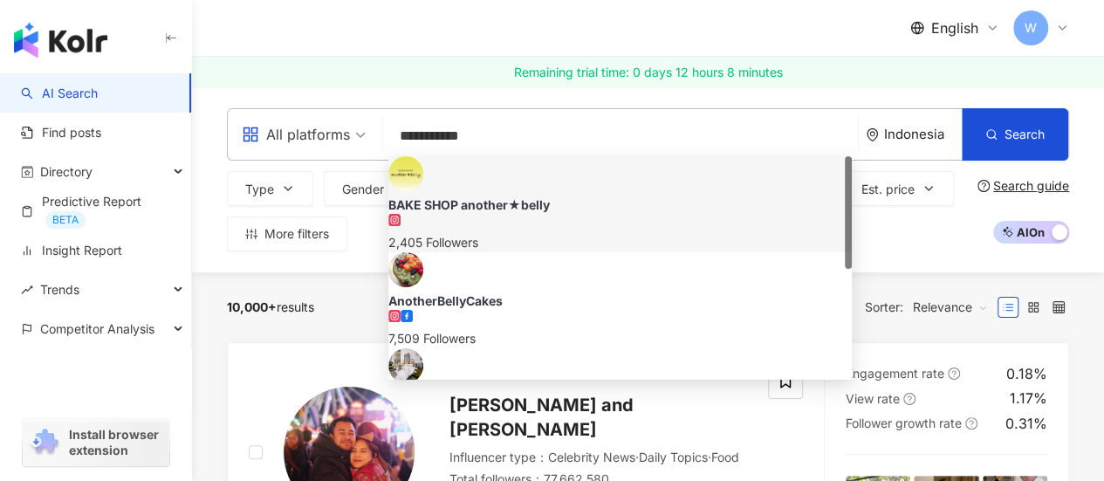
drag, startPoint x: 516, startPoint y: 128, endPoint x: 391, endPoint y: 127, distance: 124.8
click at [391, 127] on input "**********" at bounding box center [620, 136] width 461 height 33
paste input "**********"
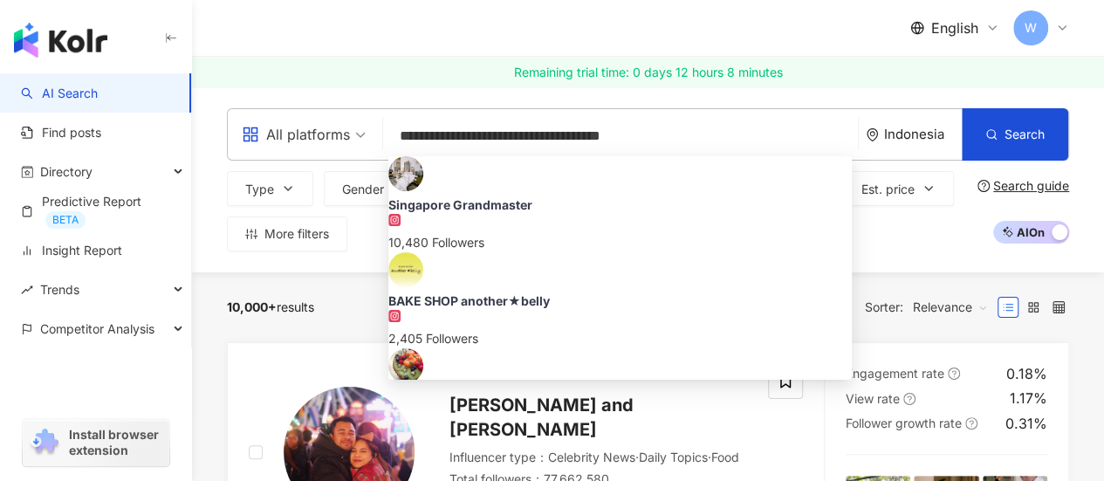
drag, startPoint x: 578, startPoint y: 135, endPoint x: 384, endPoint y: 128, distance: 193.9
click at [384, 128] on div "**********" at bounding box center [648, 134] width 842 height 52
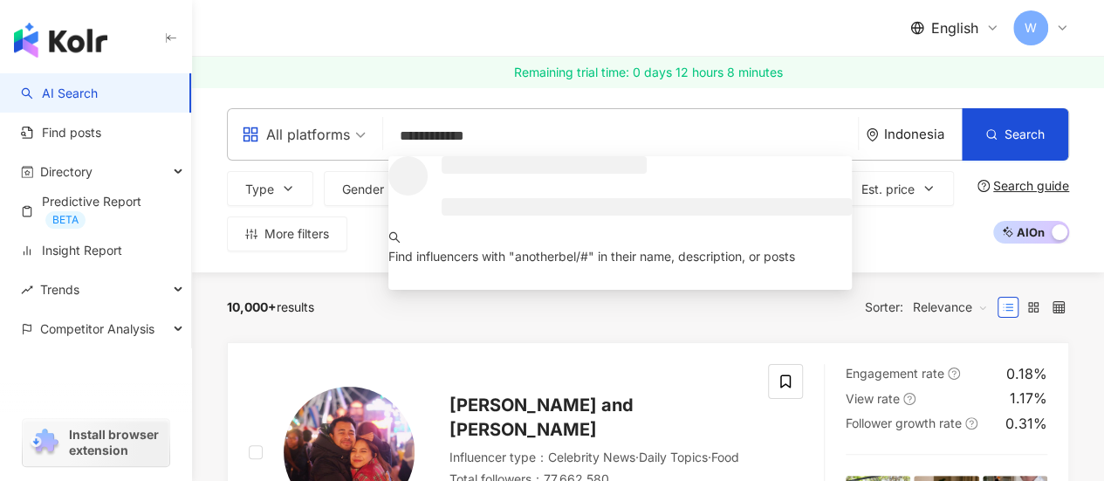
click at [576, 139] on input "**********" at bounding box center [620, 136] width 461 height 33
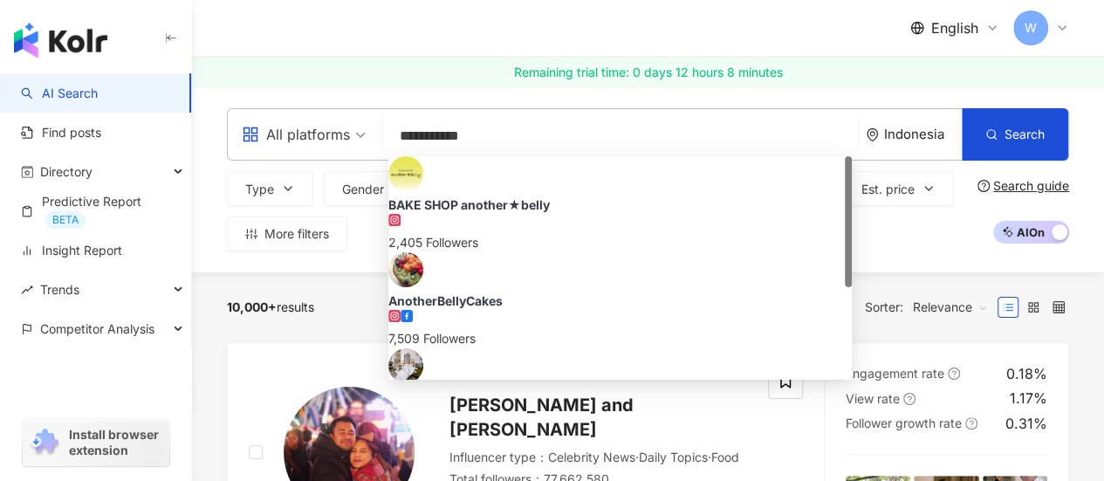
type input "**********"
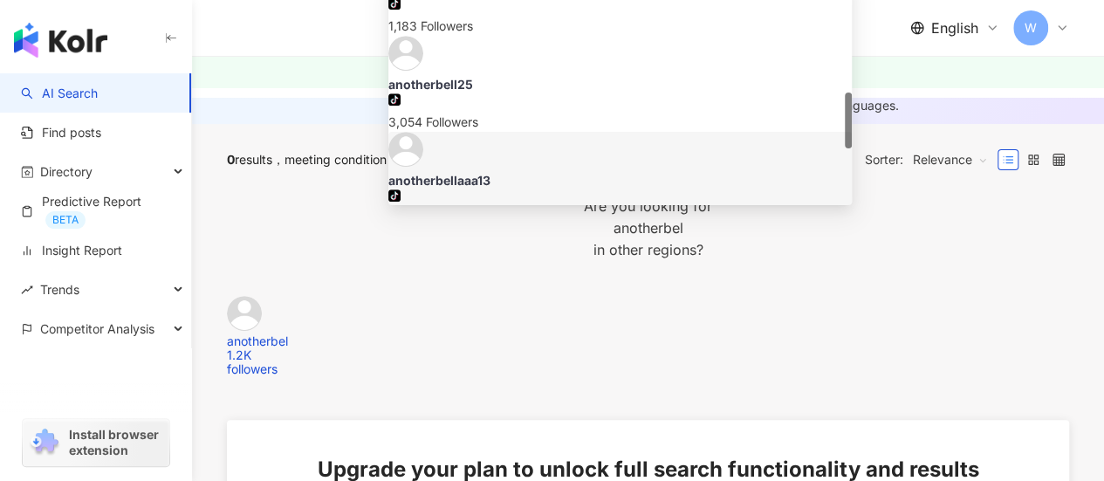
scroll to position [436, 0]
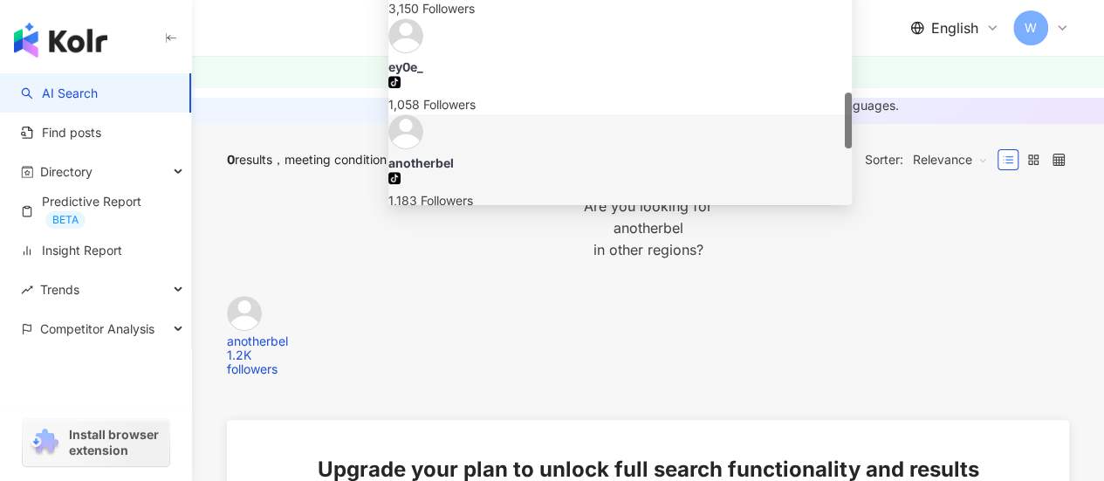
click at [519, 191] on div "1,183 Followers" at bounding box center [619, 200] width 463 height 19
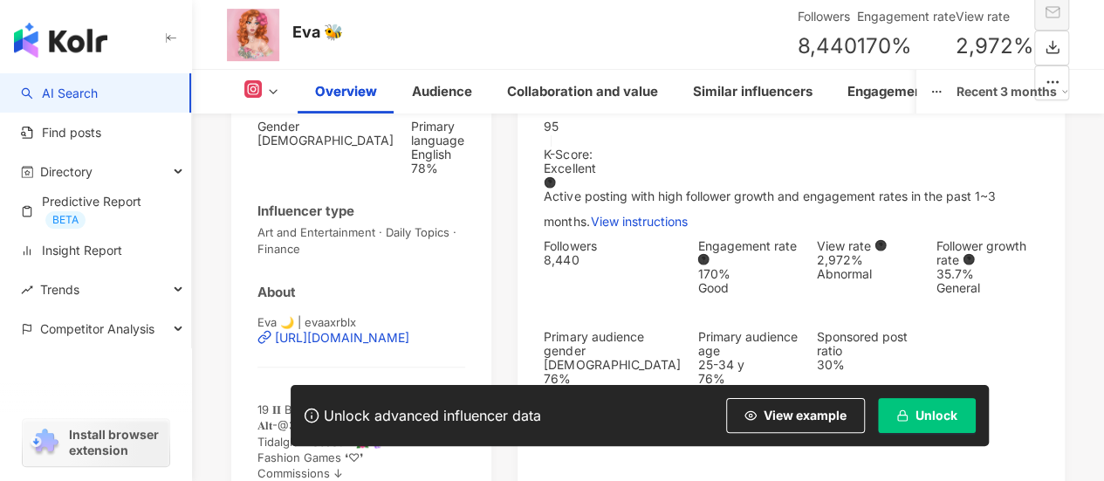
scroll to position [349, 0]
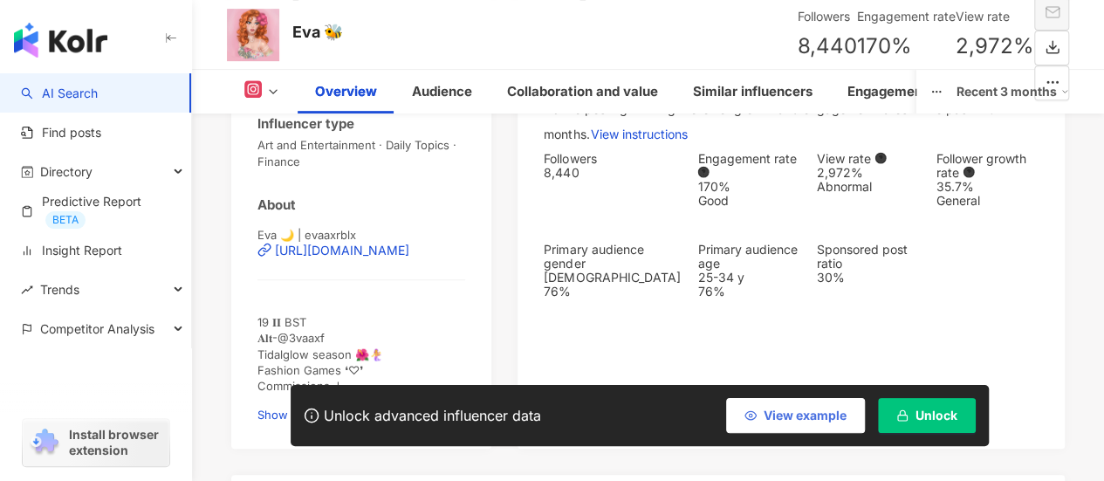
click at [797, 418] on span "View example" at bounding box center [805, 415] width 83 height 14
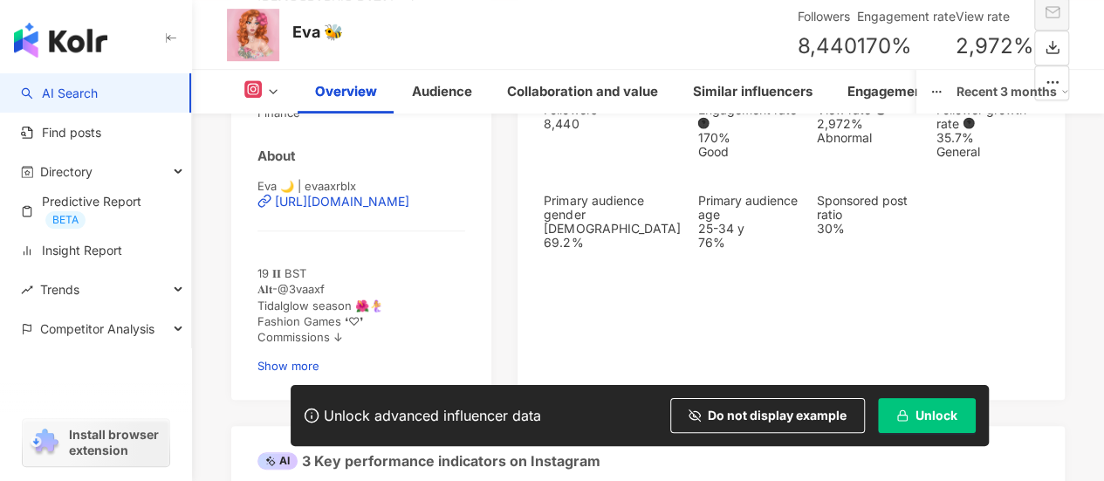
scroll to position [436, 0]
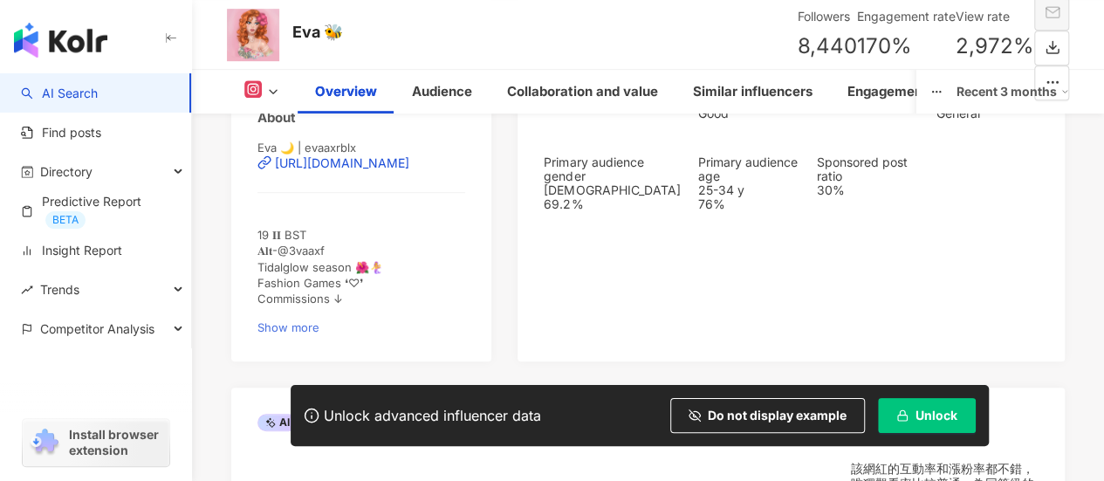
click at [319, 320] on span "Show more" at bounding box center [288, 327] width 62 height 14
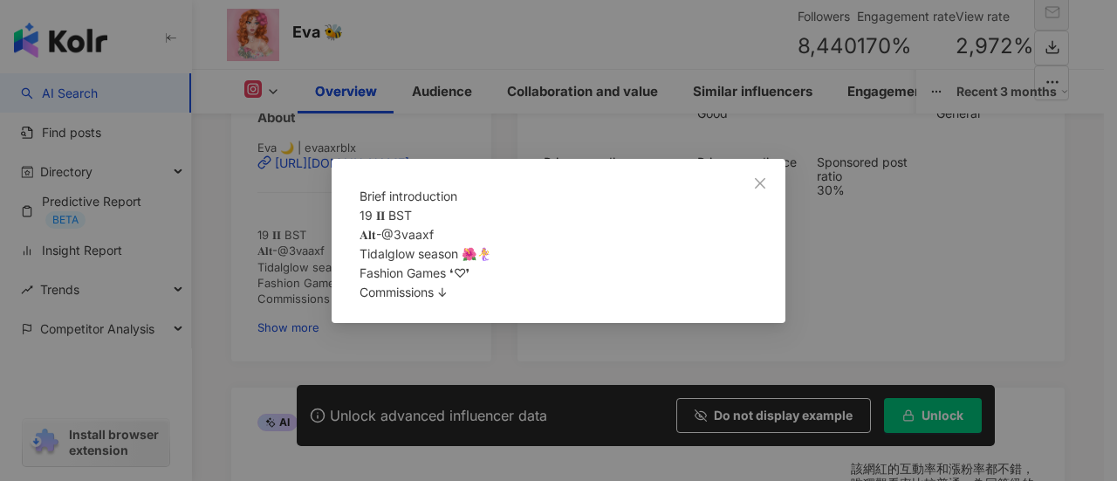
click at [759, 178] on icon "close" at bounding box center [760, 183] width 10 height 10
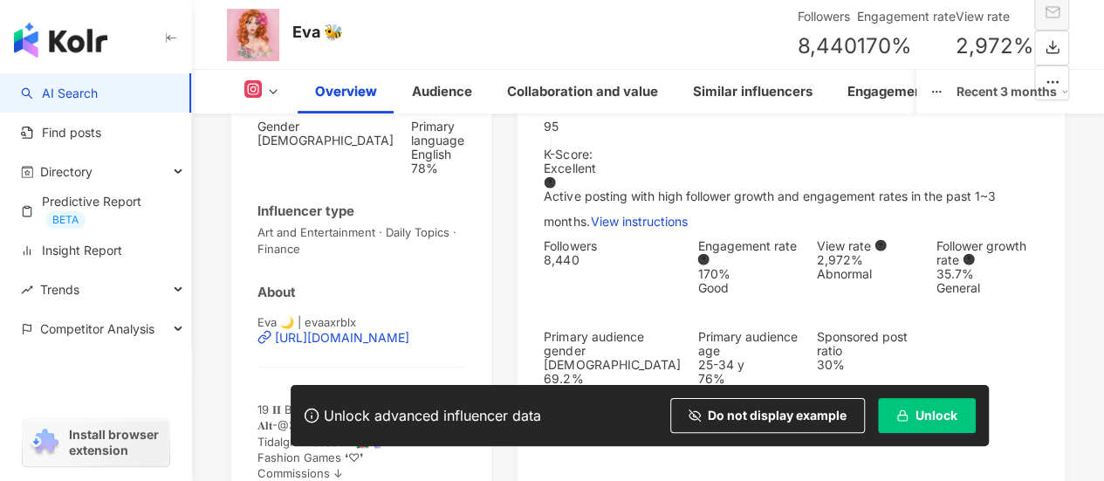
scroll to position [349, 0]
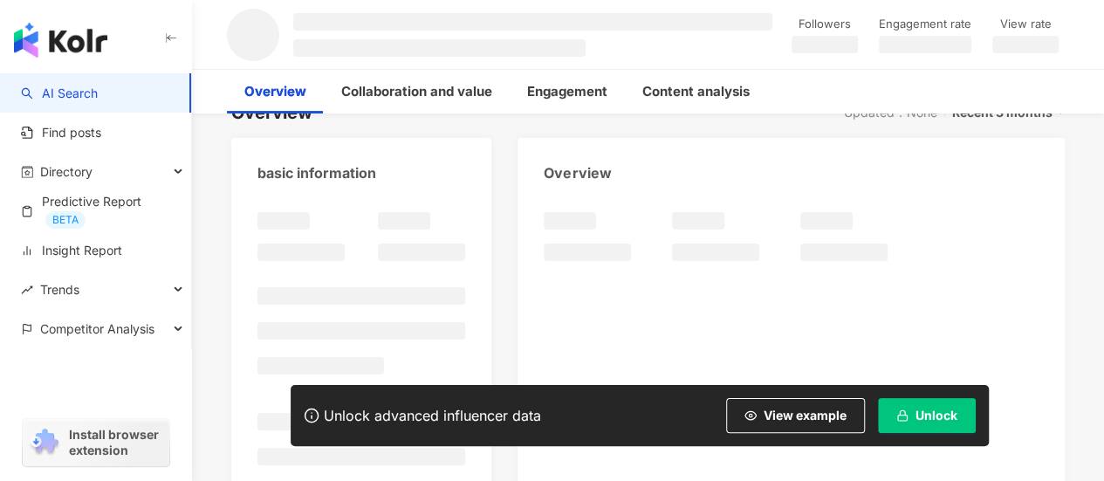
scroll to position [175, 0]
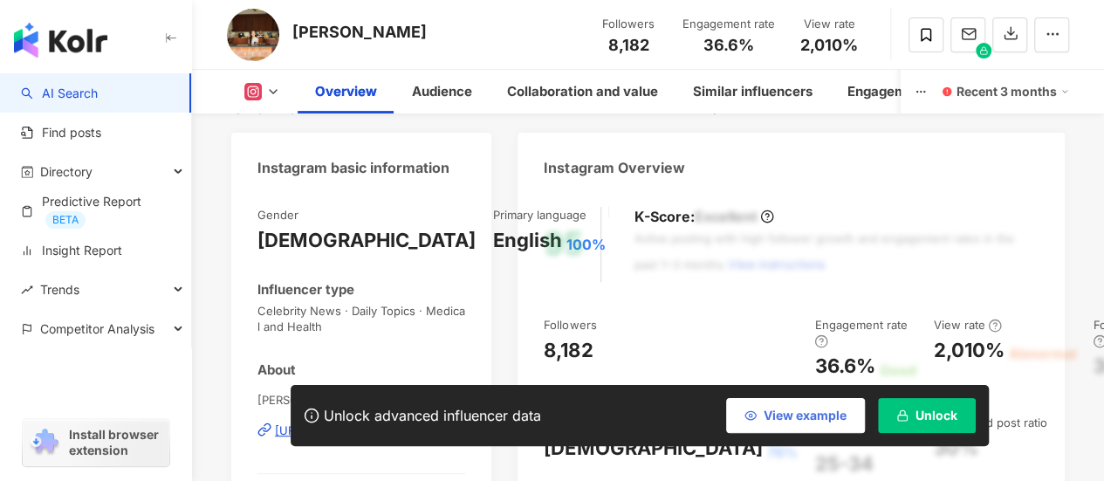
click at [818, 421] on button "View example" at bounding box center [795, 415] width 139 height 35
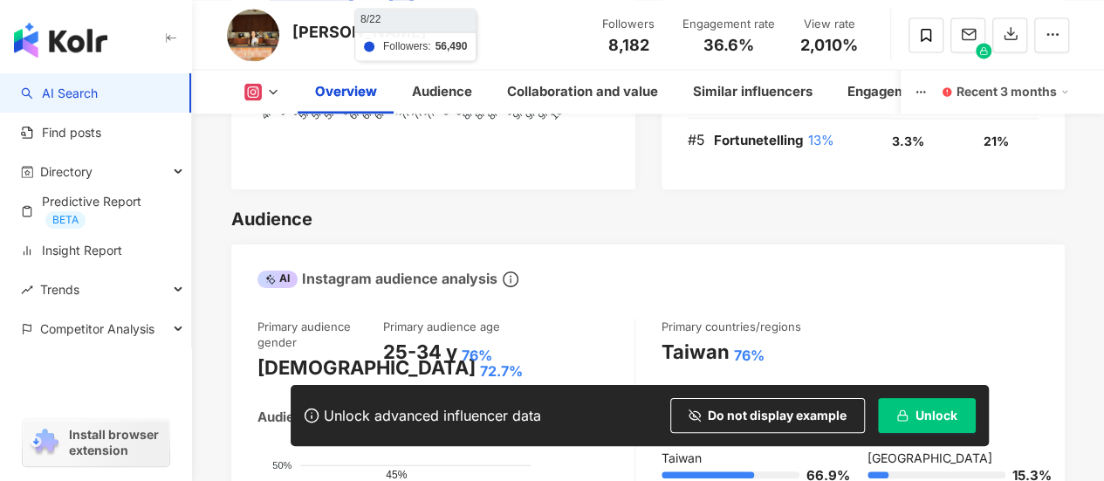
scroll to position [1571, 0]
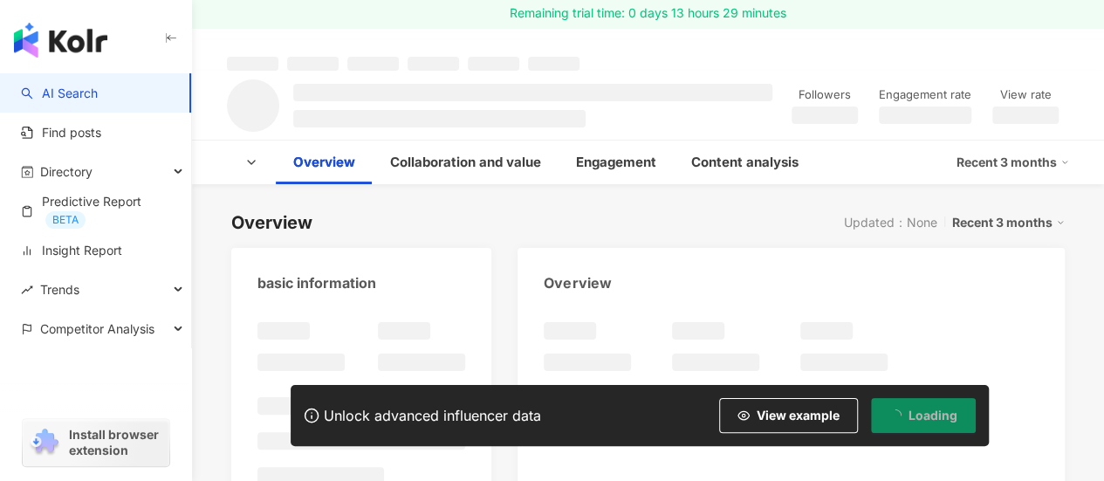
scroll to position [175, 0]
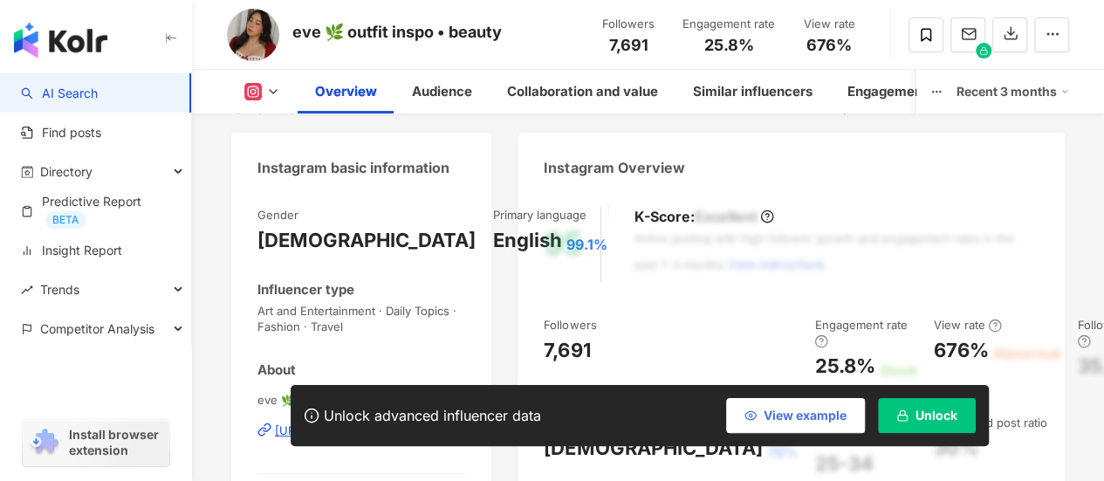
click at [752, 413] on icon "button" at bounding box center [750, 415] width 12 height 12
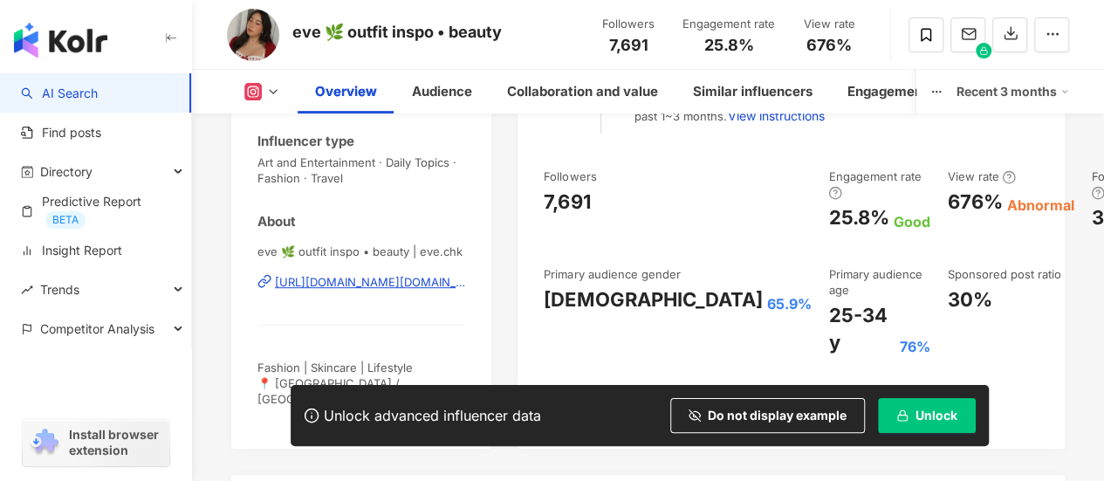
scroll to position [349, 0]
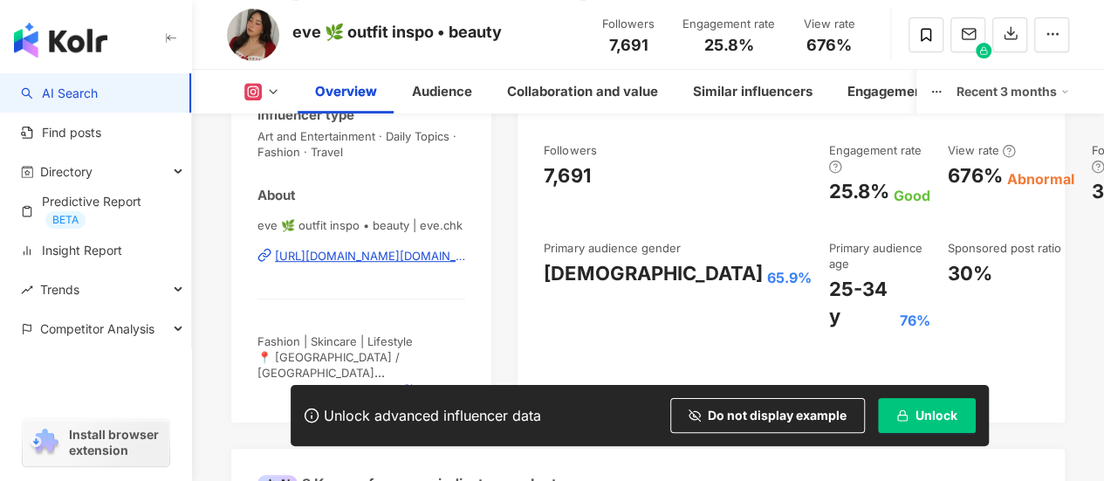
click at [256, 368] on div "Gender [DEMOGRAPHIC_DATA] Primary language English 99.1% Influencer type Art an…" at bounding box center [361, 219] width 260 height 408
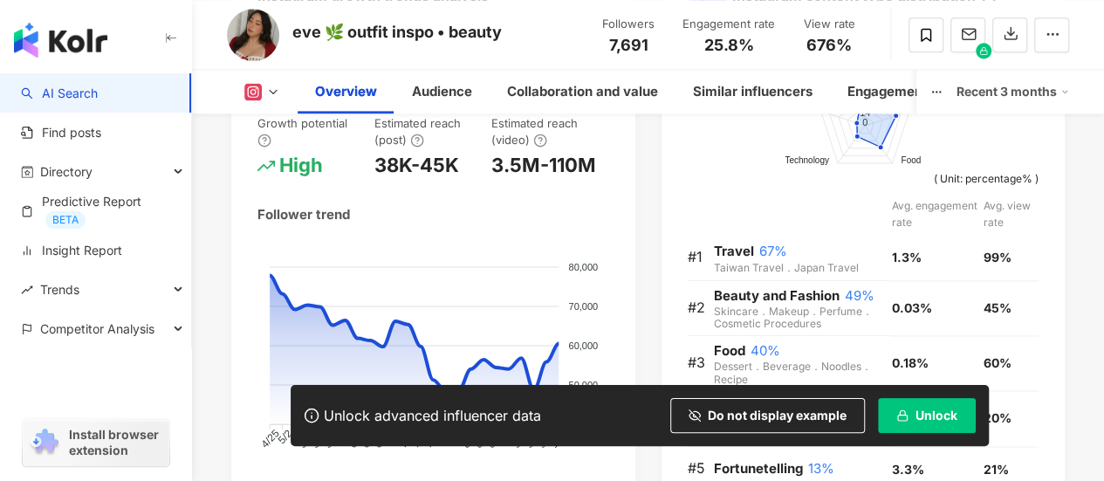
scroll to position [1222, 0]
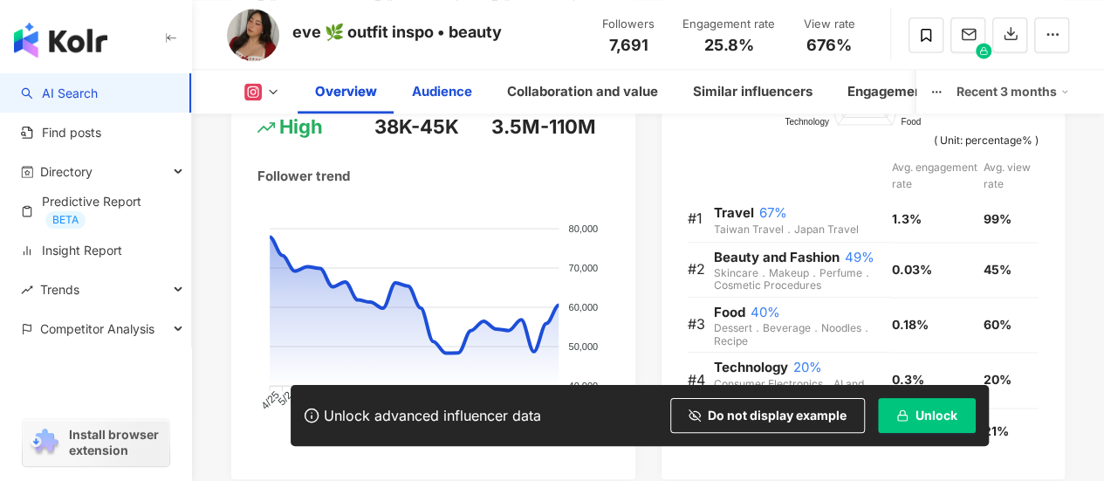
click at [412, 101] on div "Audience" at bounding box center [441, 92] width 95 height 44
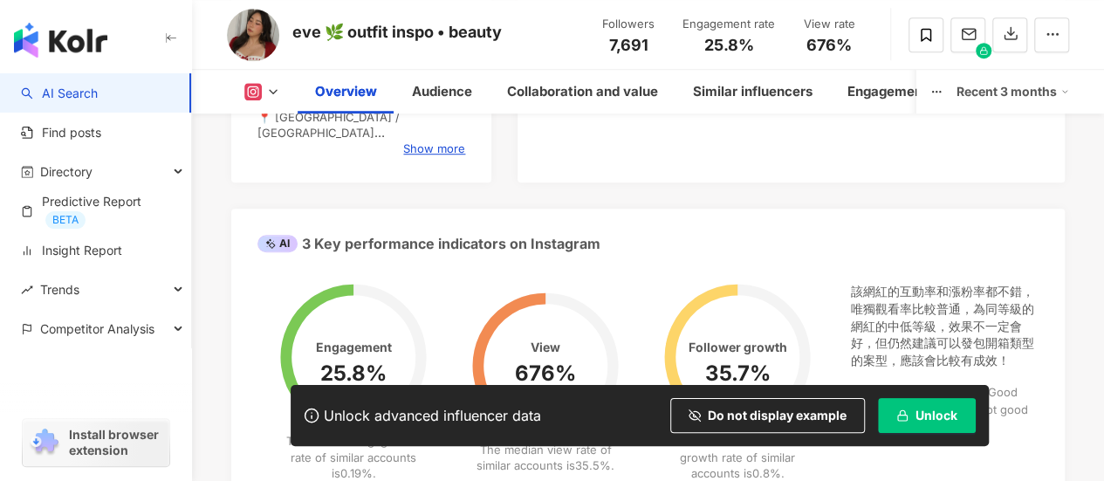
scroll to position [565, 0]
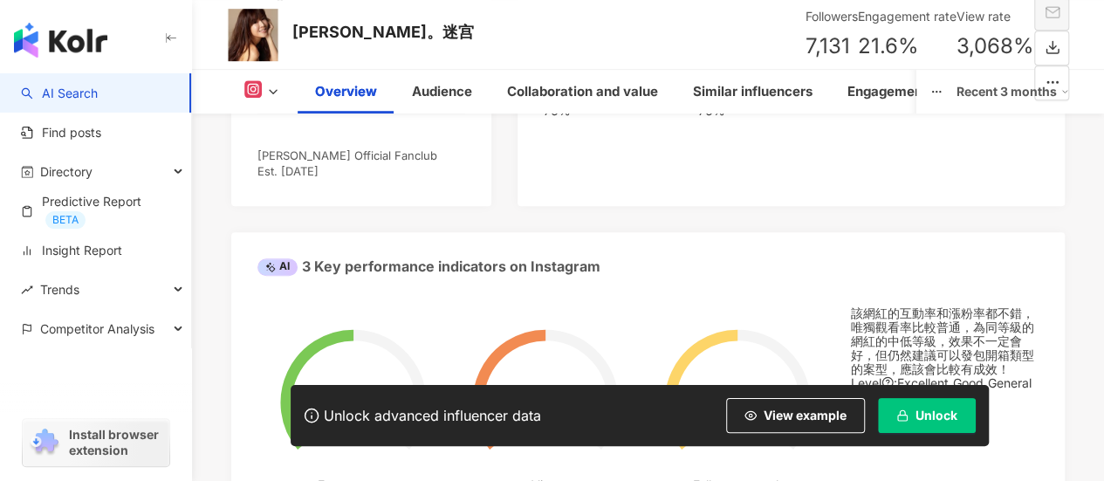
scroll to position [611, 0]
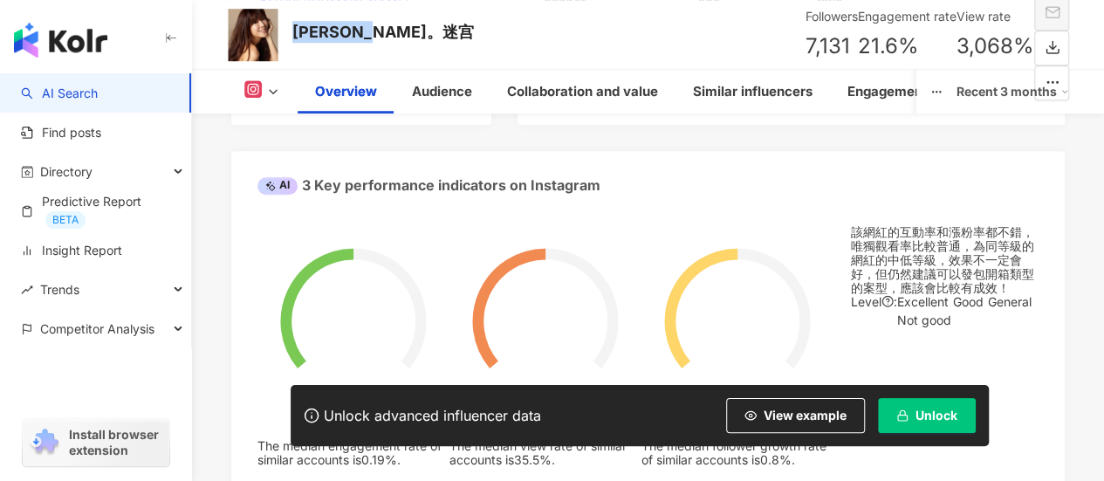
drag, startPoint x: 293, startPoint y: 32, endPoint x: 353, endPoint y: 29, distance: 59.4
click at [353, 29] on div "Jesstify 绚。迷宫" at bounding box center [383, 32] width 182 height 22
copy div "Jesstify"
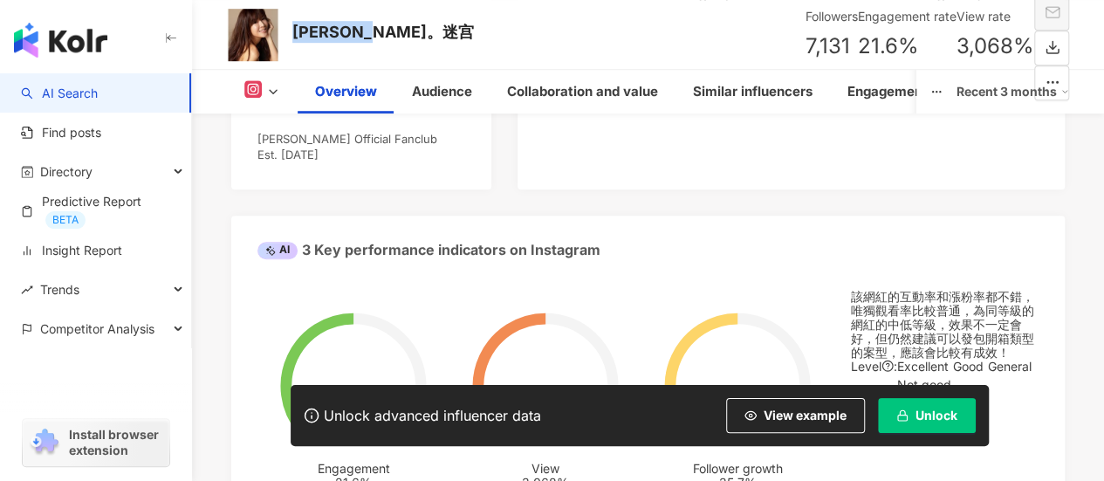
scroll to position [349, 0]
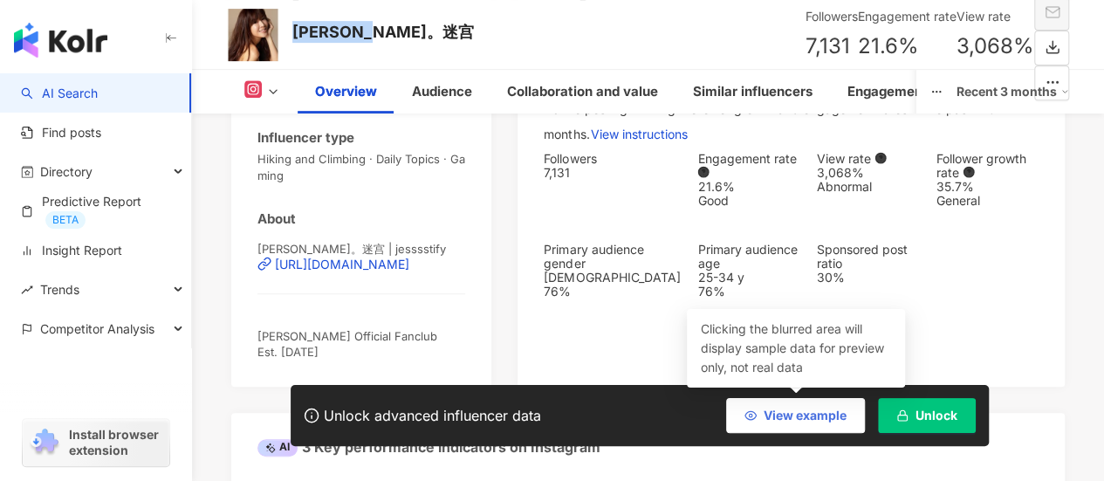
click at [807, 411] on span "View example" at bounding box center [805, 415] width 83 height 14
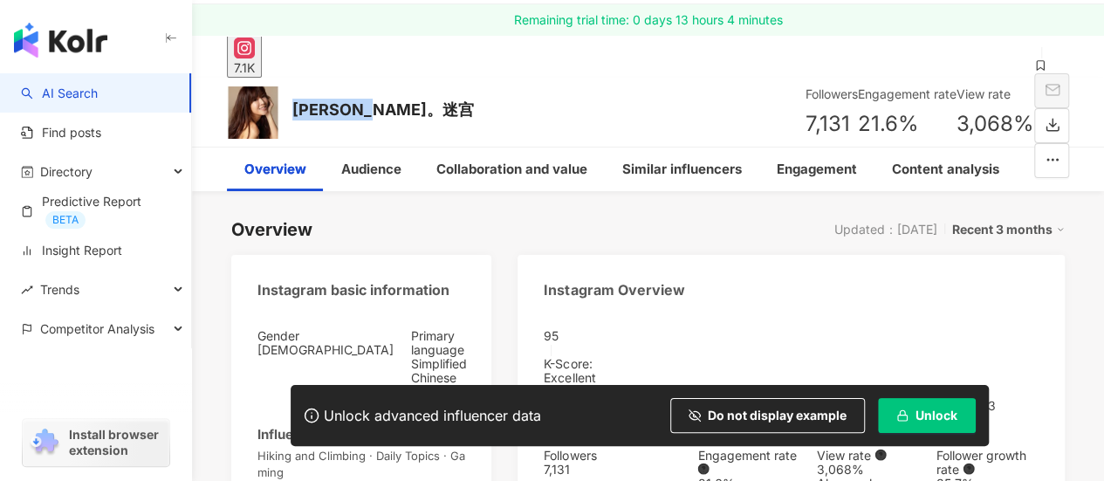
scroll to position [87, 0]
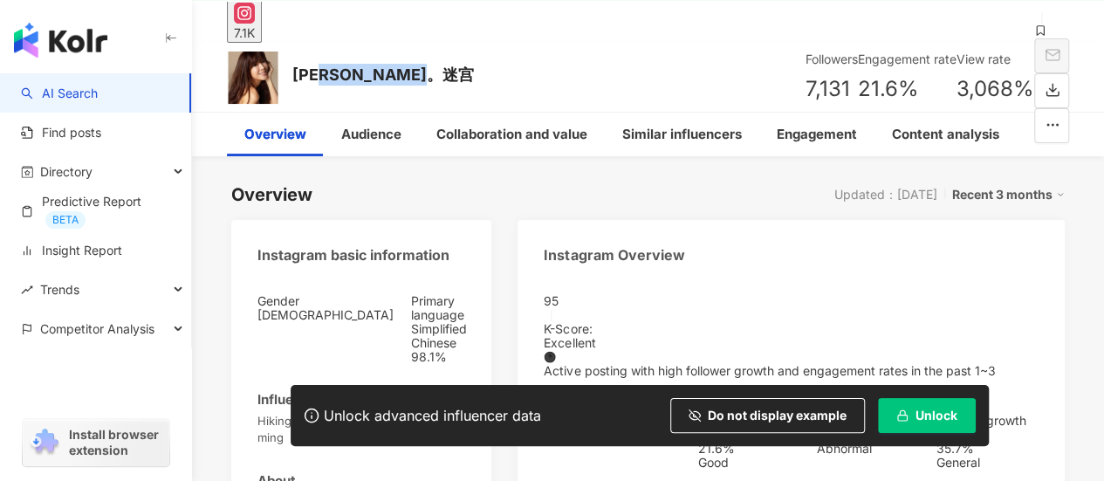
drag, startPoint x: 423, startPoint y: 67, endPoint x: 335, endPoint y: 83, distance: 89.5
click at [319, 71] on div "Jesstify 绚。迷宫 Followers 7,131 Engagement rate 21.6% View rate 3,068%" at bounding box center [648, 77] width 912 height 69
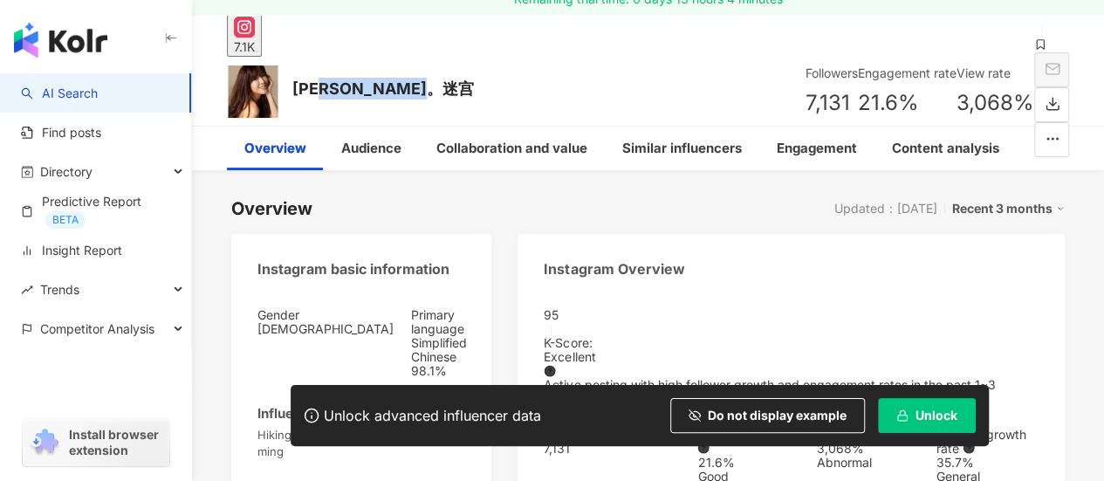
scroll to position [0, 0]
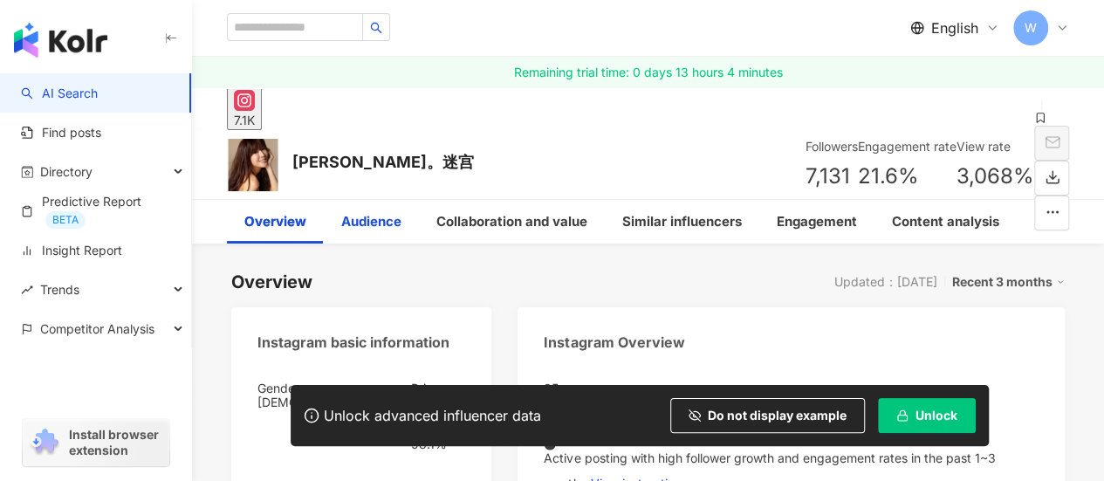
click at [387, 230] on div "Audience" at bounding box center [371, 221] width 60 height 21
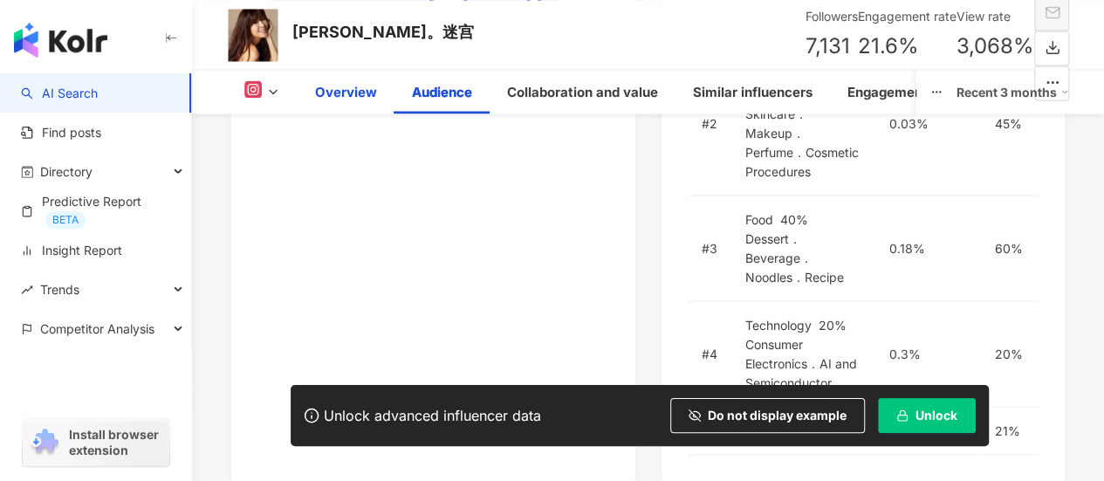
click at [351, 98] on div "Overview" at bounding box center [346, 91] width 62 height 21
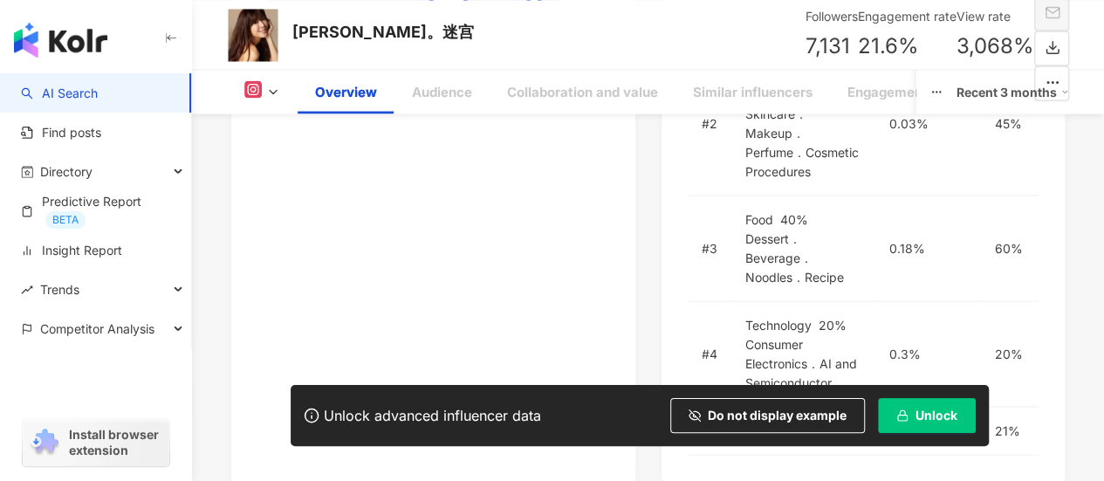
scroll to position [138, 0]
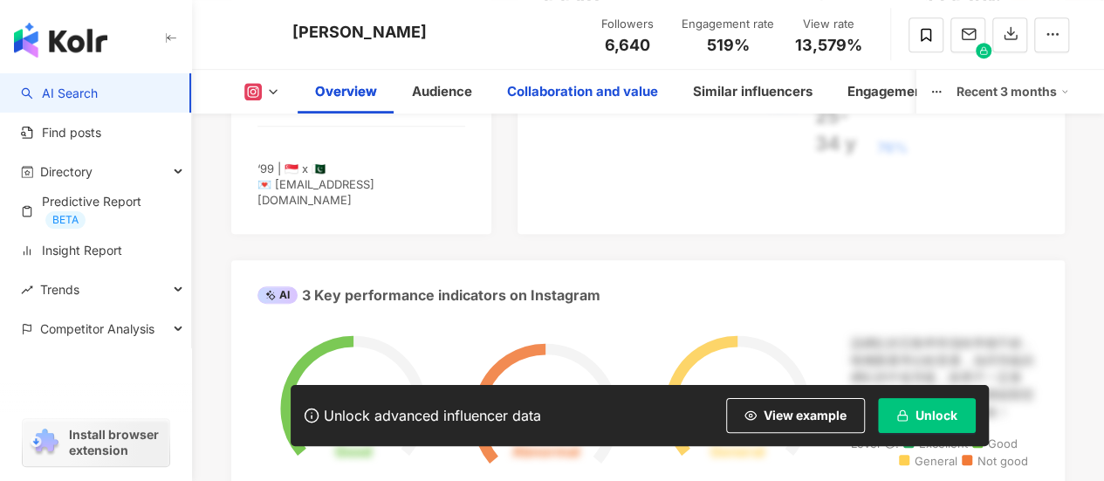
scroll to position [436, 0]
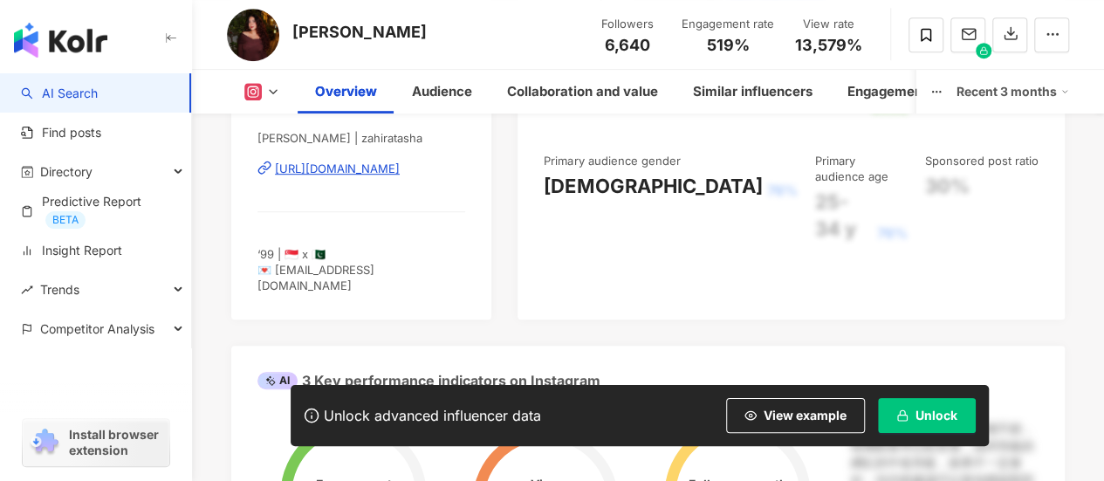
drag, startPoint x: 424, startPoint y: 170, endPoint x: 989, endPoint y: 284, distance: 575.9
click at [989, 284] on div "95 K-Score : Excellent Active posting with high follower growth and engagement …" at bounding box center [790, 124] width 547 height 392
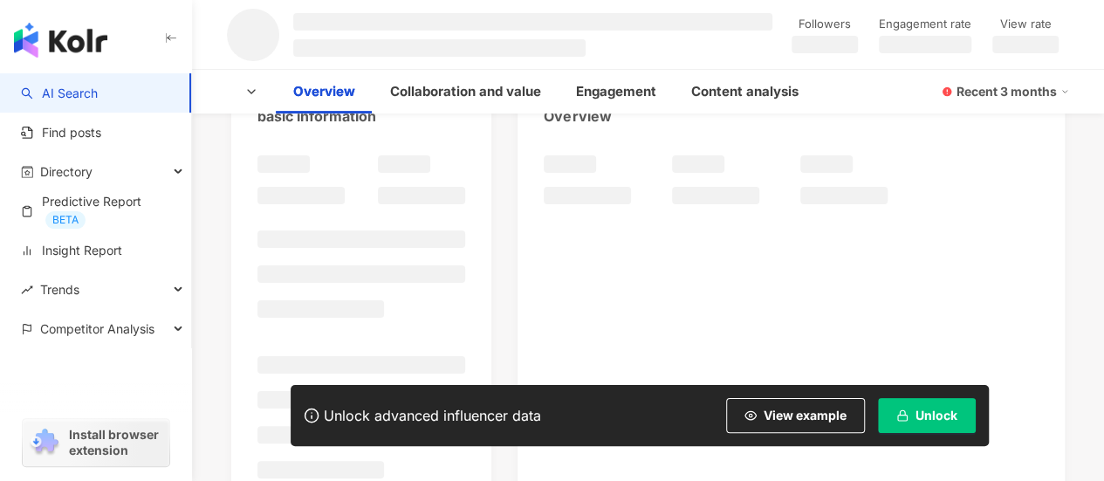
scroll to position [262, 0]
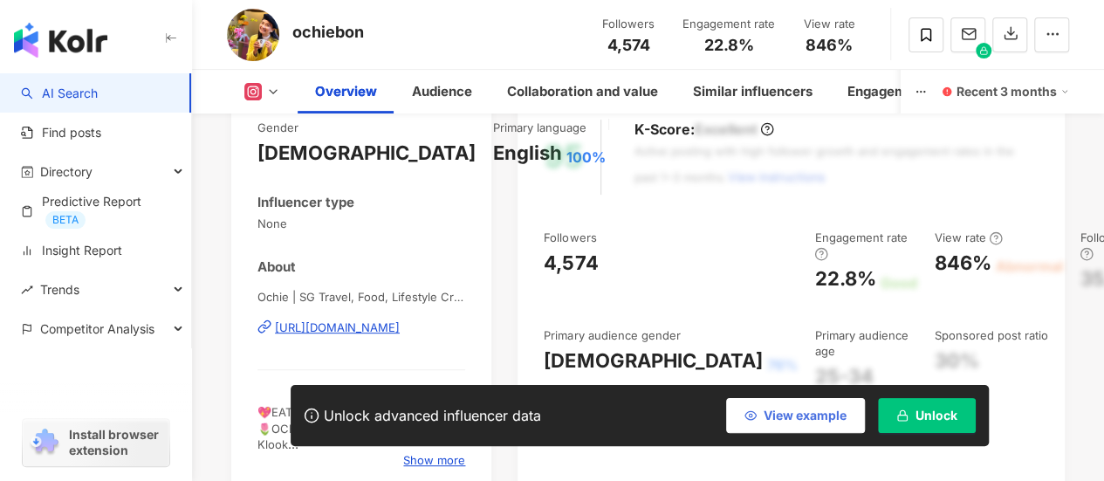
click at [806, 415] on span "View example" at bounding box center [805, 415] width 83 height 14
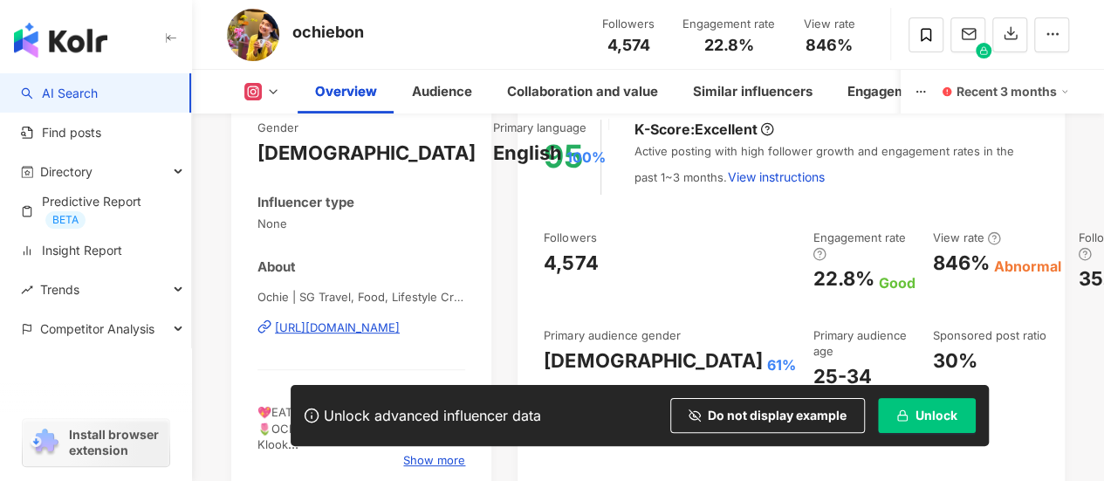
scroll to position [349, 0]
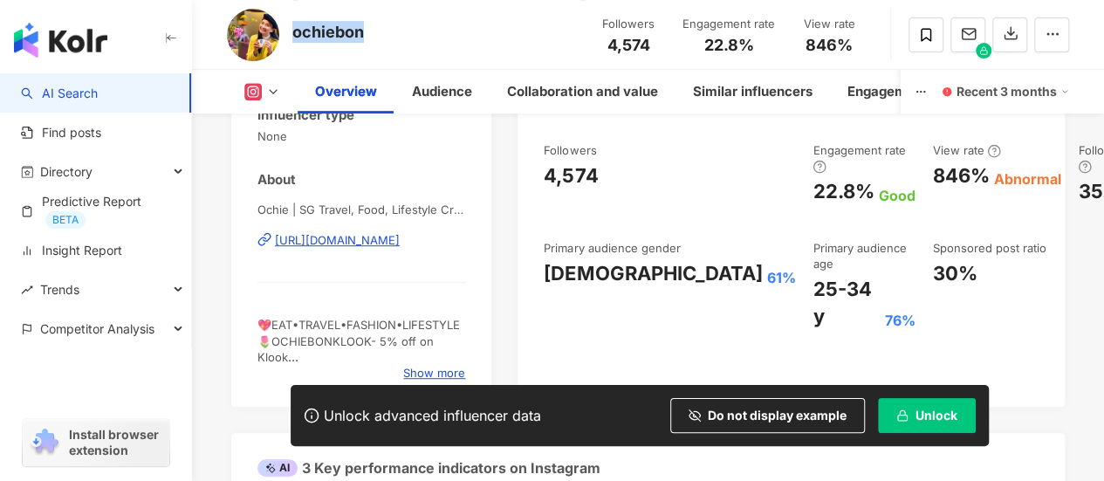
drag, startPoint x: 380, startPoint y: 31, endPoint x: 297, endPoint y: 32, distance: 82.9
click at [297, 32] on div "ochiebon Followers 4,574 Engagement rate 22.8% View rate 846%" at bounding box center [648, 34] width 912 height 69
copy div "ochiebon"
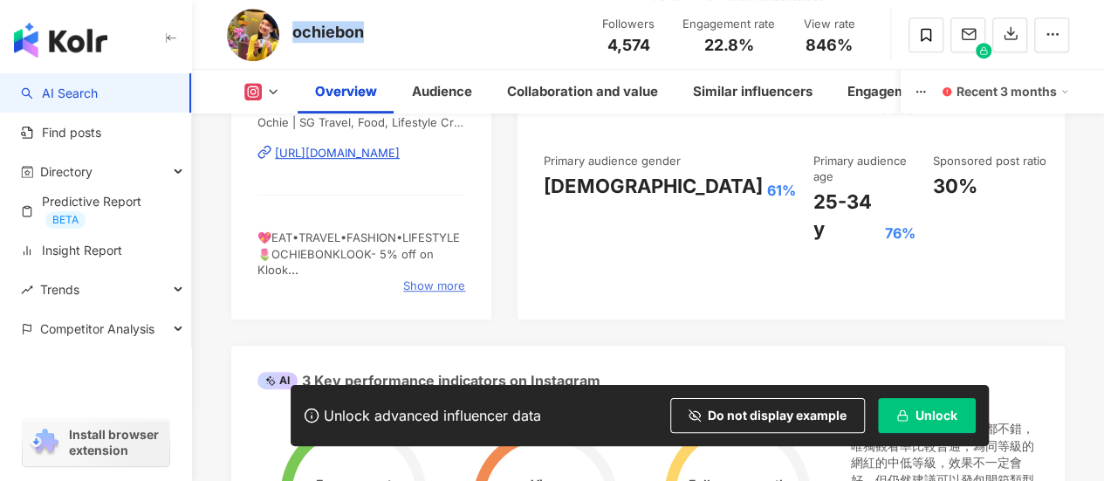
click at [434, 282] on span "Show more" at bounding box center [434, 286] width 62 height 16
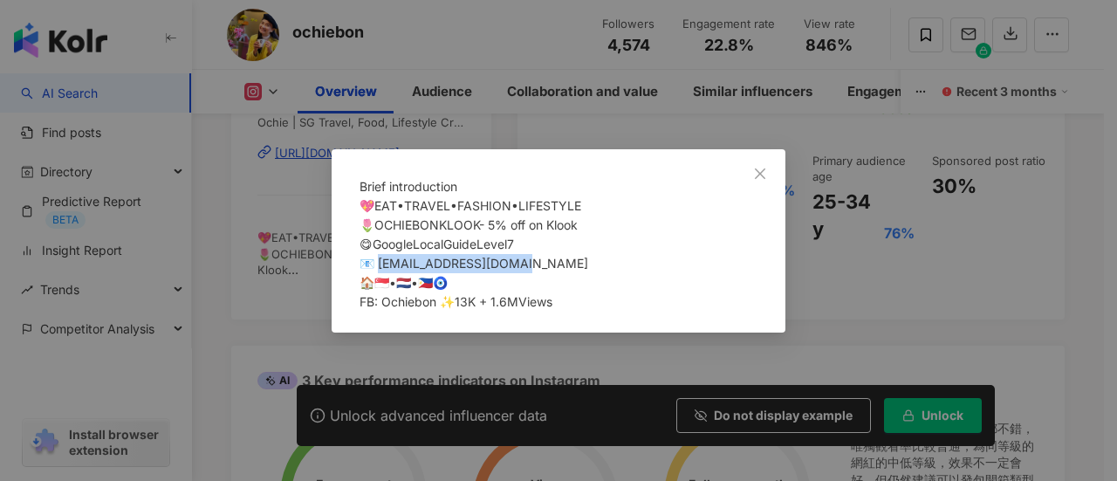
drag, startPoint x: 534, startPoint y: 267, endPoint x: 386, endPoint y: 269, distance: 148.4
click at [386, 269] on div "💖EAT•TRAVEL•FASHION•LIFESTYLE 🌷OCHIEBONKLOOK- 5% off on Klook 😋GoogleLocalGuide…" at bounding box center [559, 253] width 398 height 115
copy span "[EMAIL_ADDRESS][DOMAIN_NAME] 🏠🇸🇬"
click at [766, 167] on icon "close" at bounding box center [760, 174] width 14 height 14
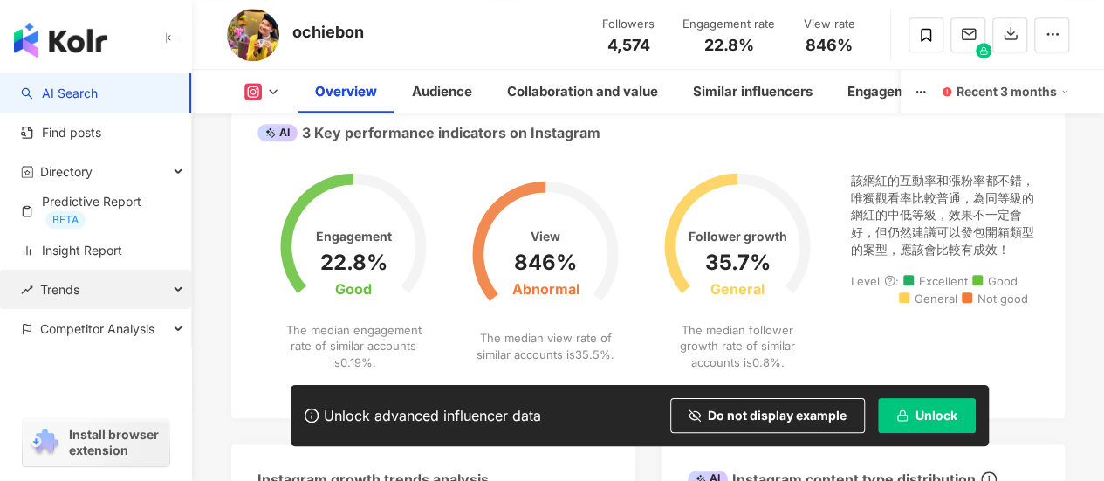
scroll to position [785, 0]
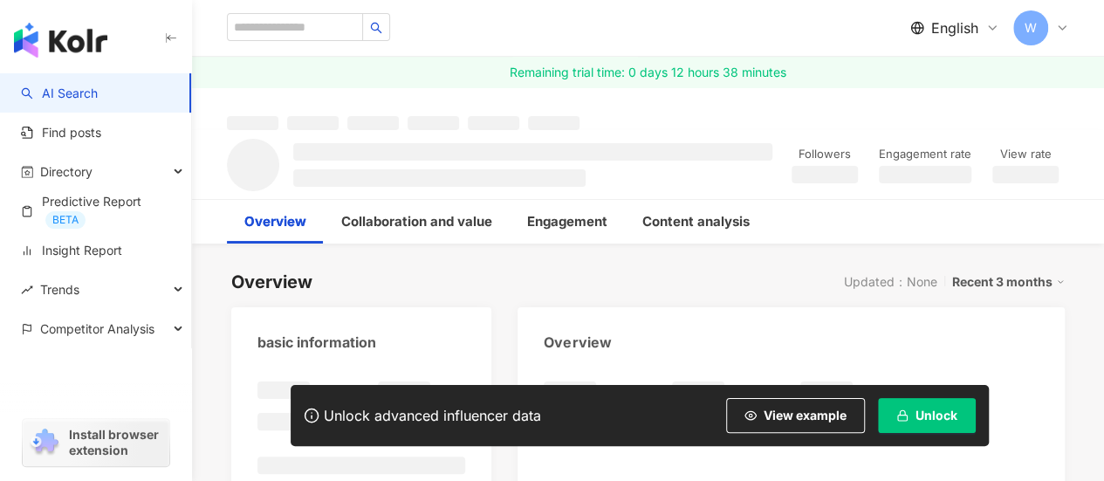
scroll to position [36, 0]
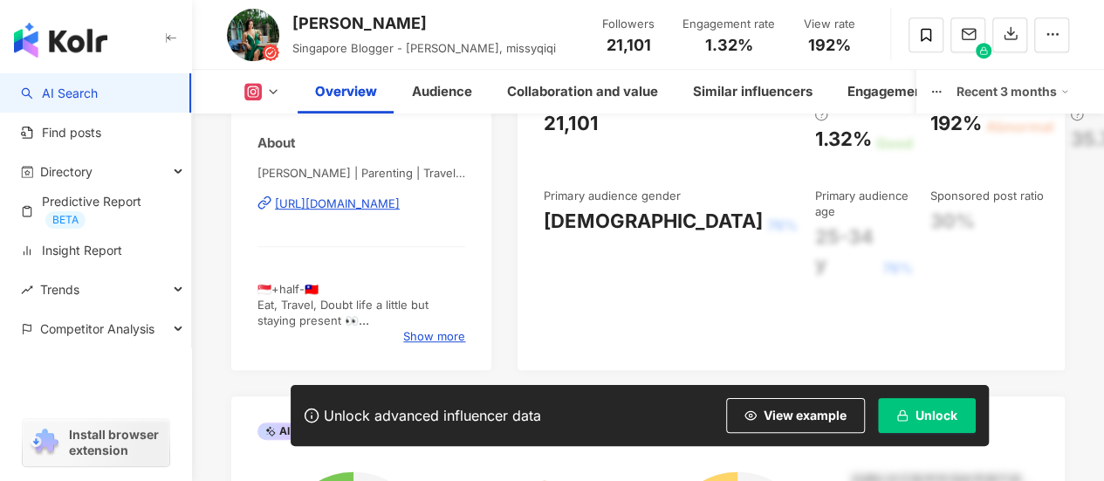
scroll to position [349, 0]
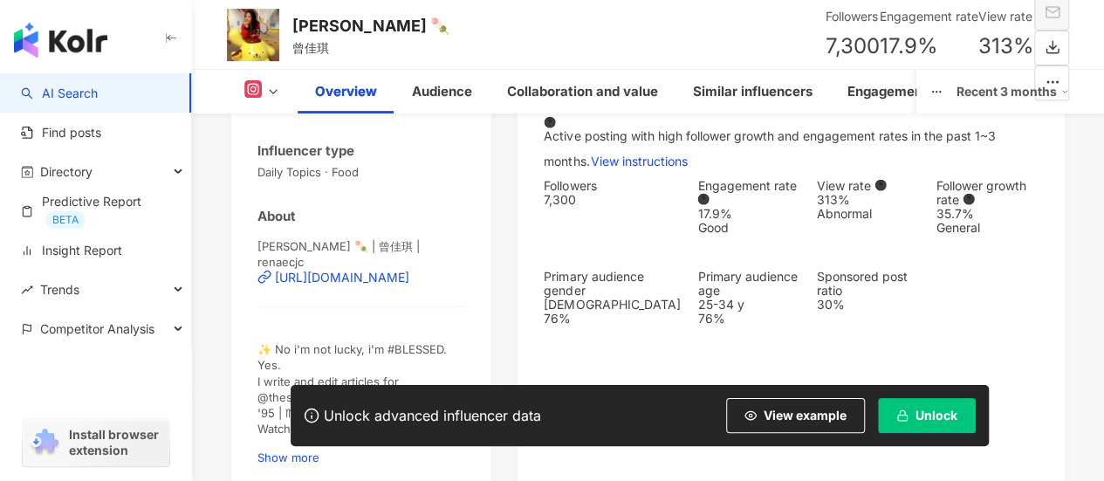
scroll to position [349, 0]
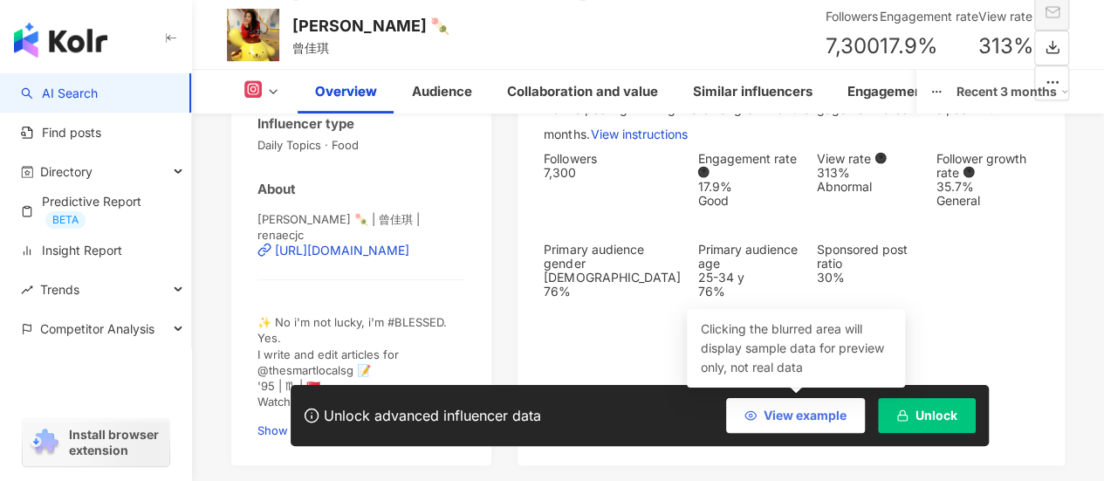
click at [803, 408] on span "View example" at bounding box center [805, 415] width 83 height 14
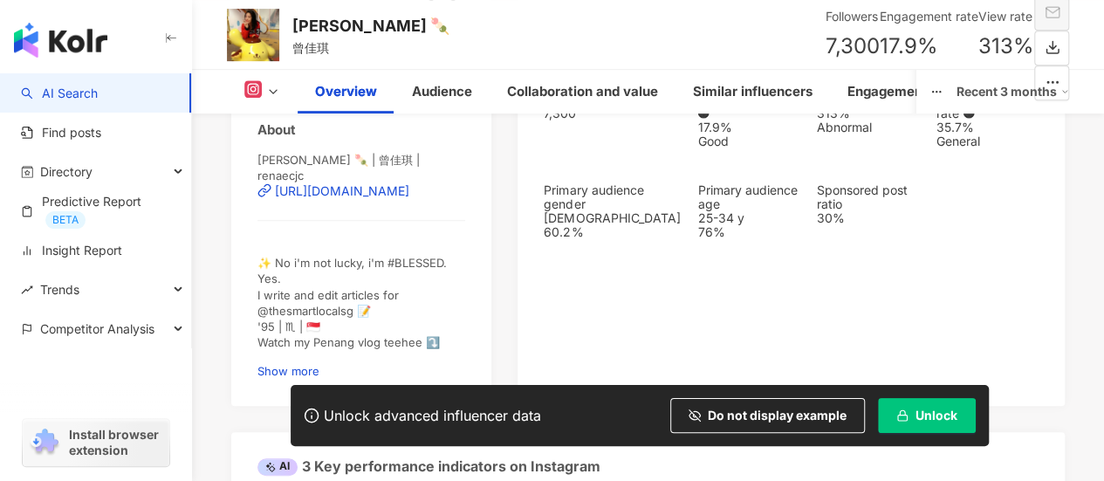
scroll to position [436, 0]
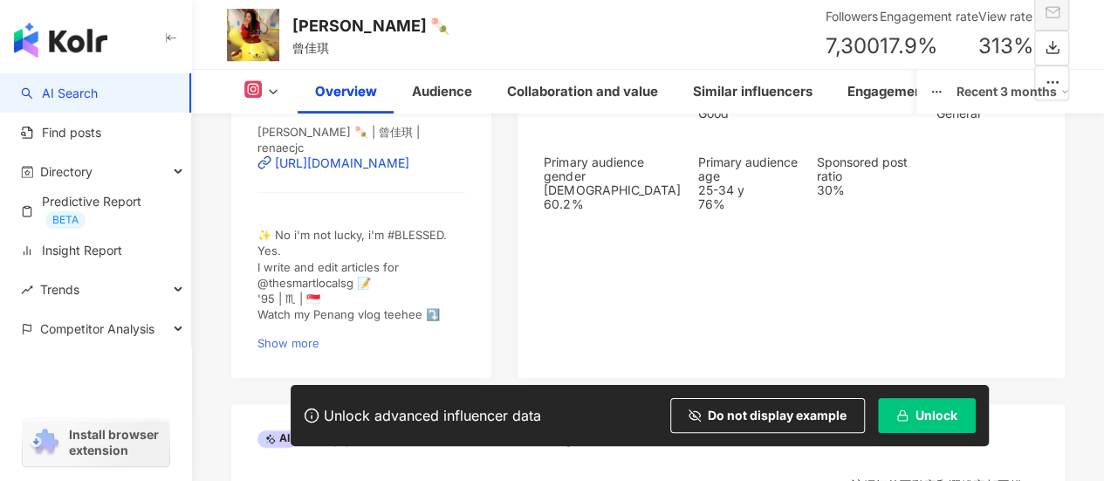
click at [319, 336] on span "Show more" at bounding box center [288, 343] width 62 height 14
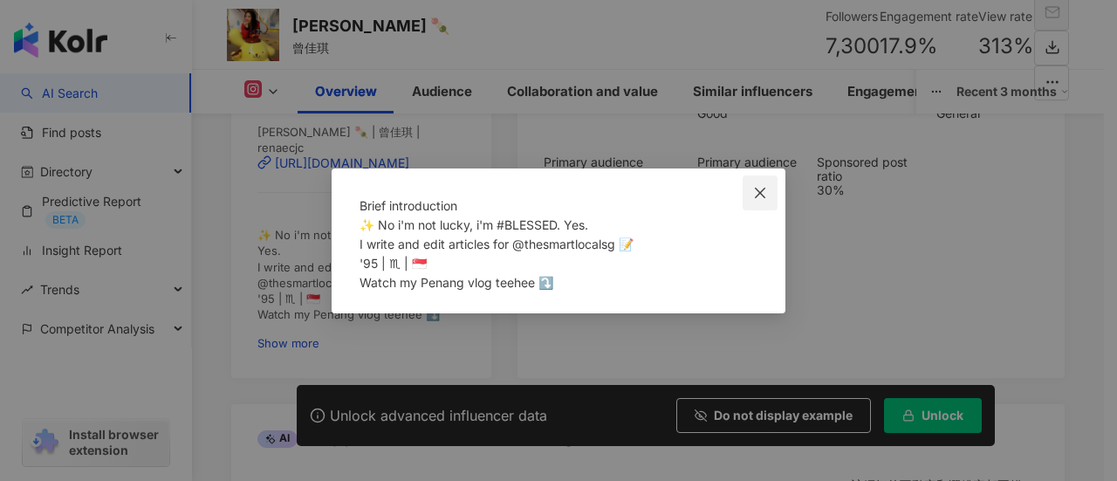
click at [766, 186] on icon "close" at bounding box center [760, 193] width 14 height 14
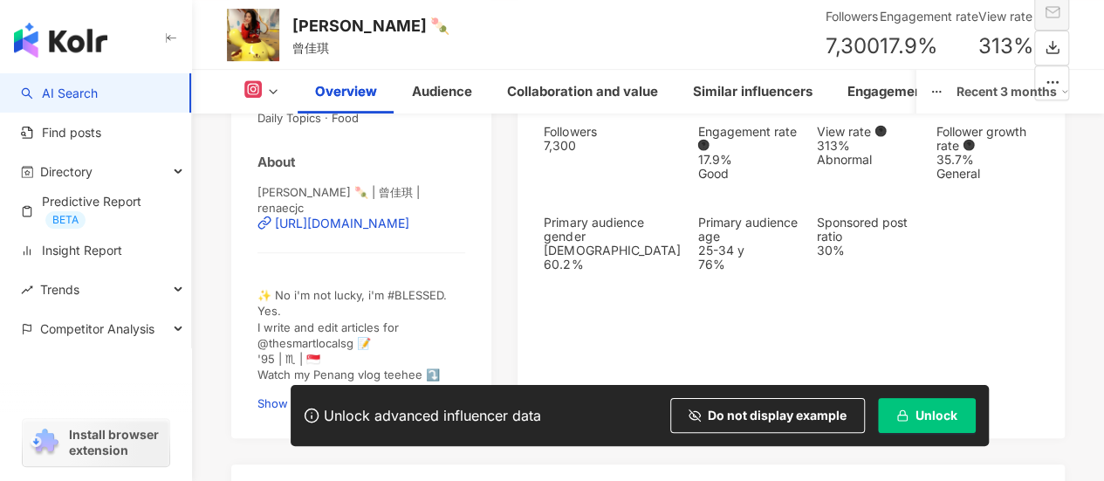
scroll to position [349, 0]
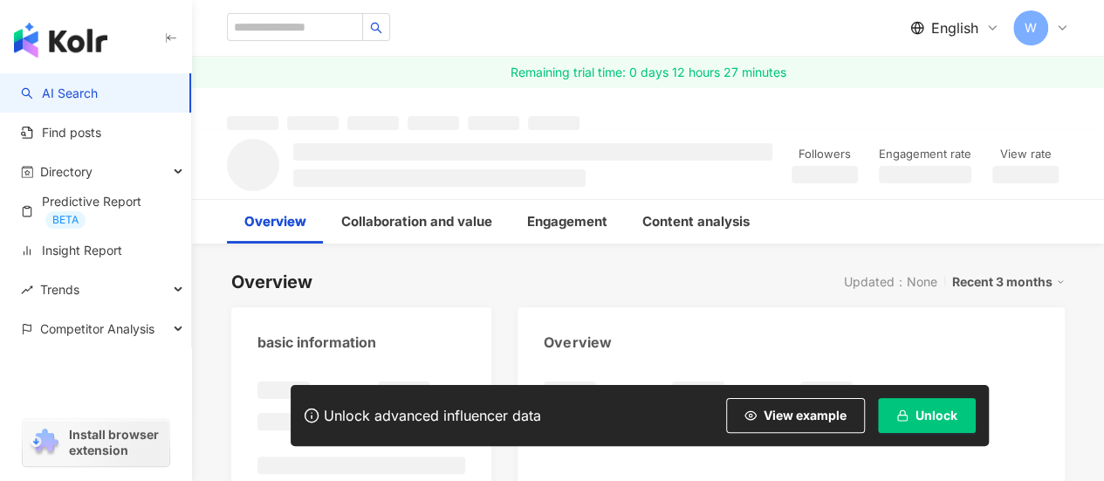
scroll to position [70, 0]
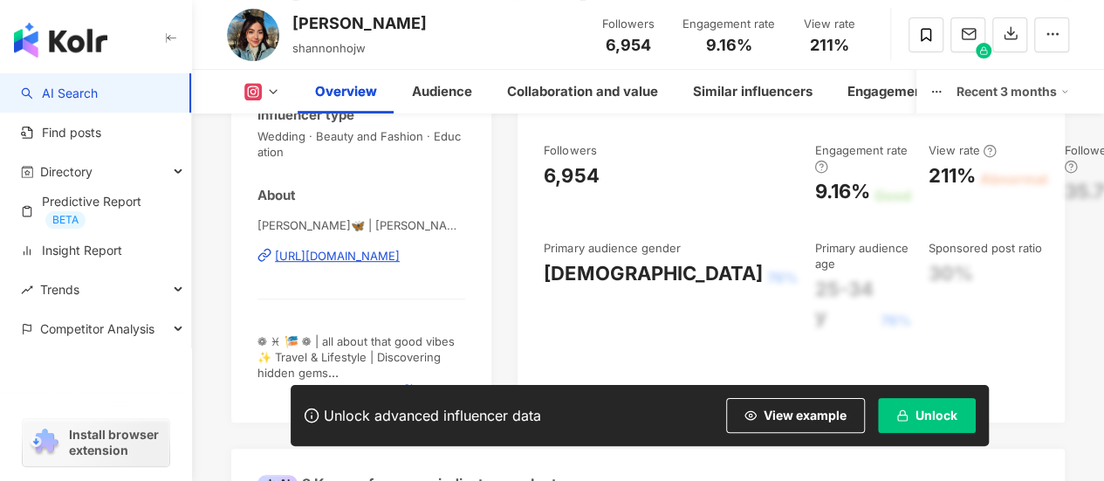
scroll to position [428, 0]
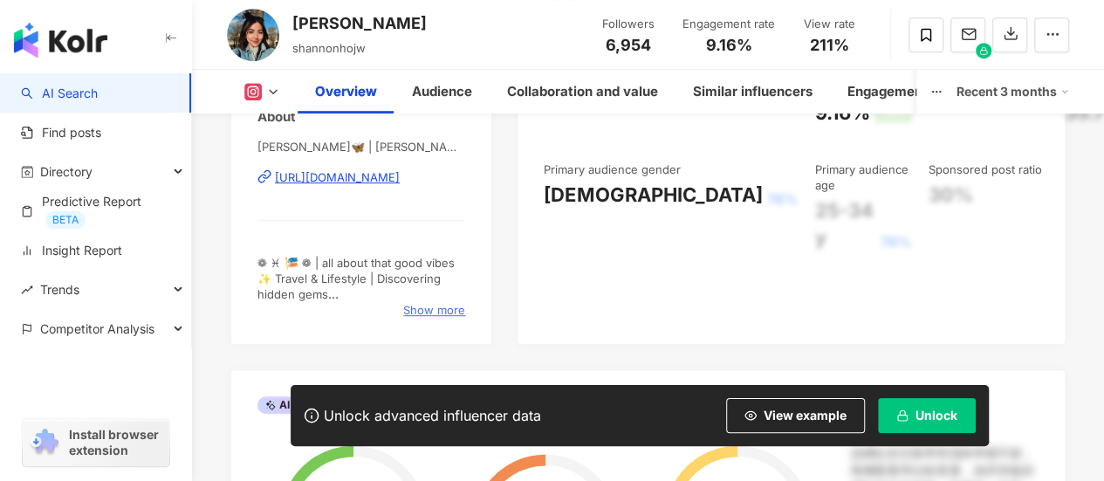
click at [452, 302] on span "Show more" at bounding box center [434, 310] width 62 height 16
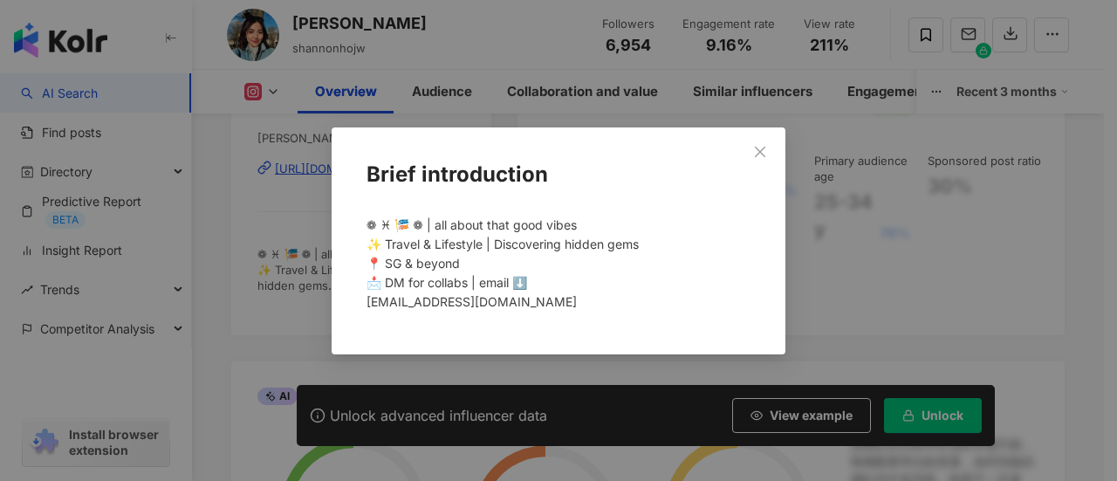
click at [763, 156] on icon "close" at bounding box center [760, 152] width 14 height 14
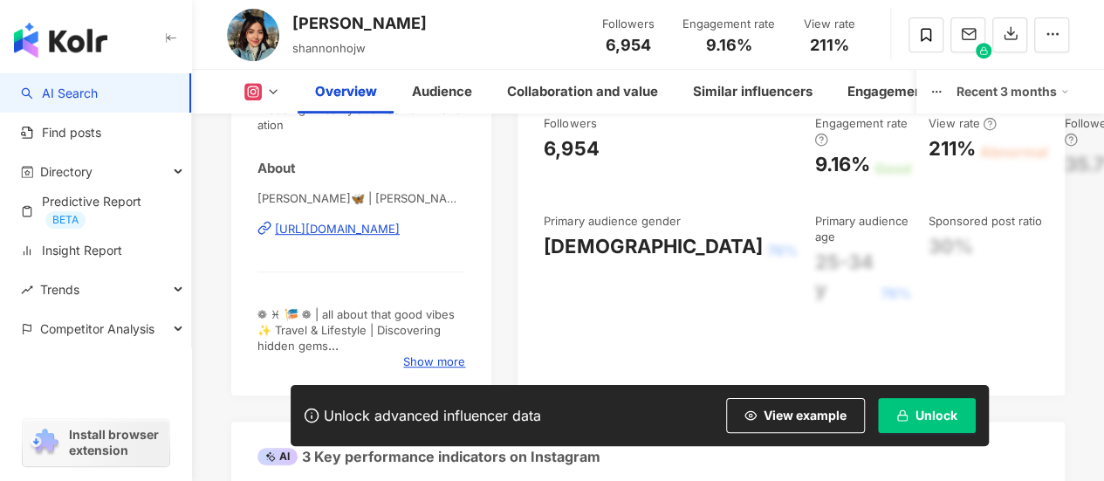
scroll to position [349, 0]
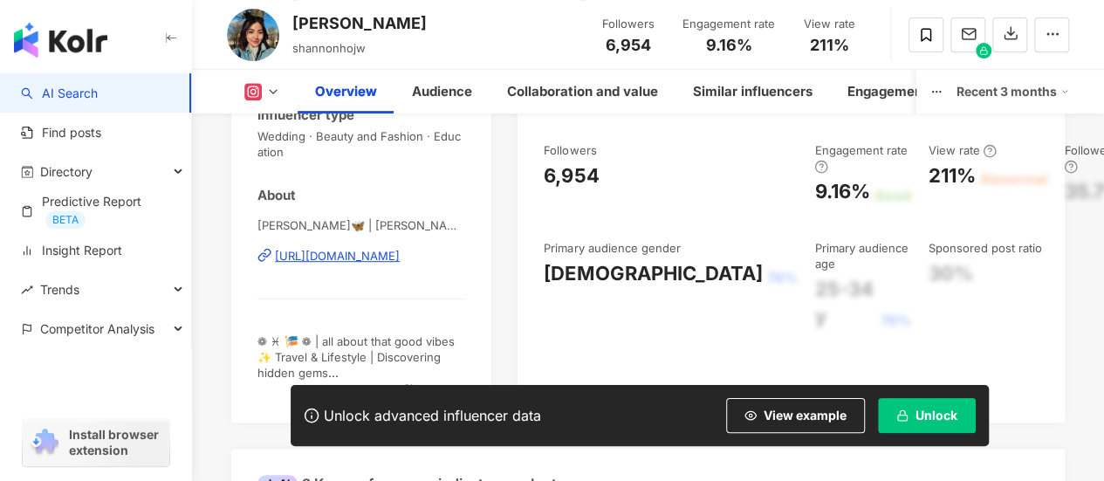
drag, startPoint x: 731, startPoint y: 466, endPoint x: 732, endPoint y: 480, distance: 14.0
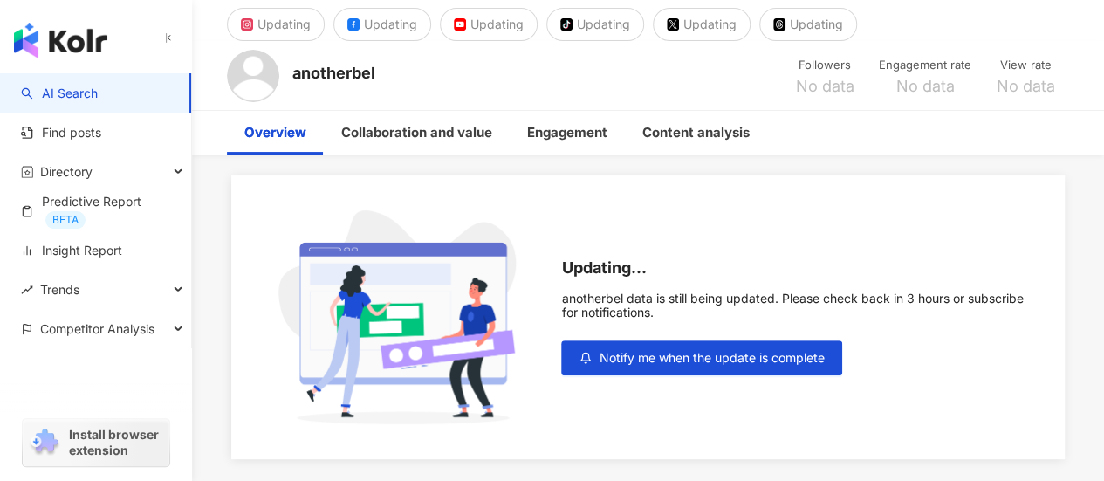
scroll to position [86, 0]
